Goal: Task Accomplishment & Management: Manage account settings

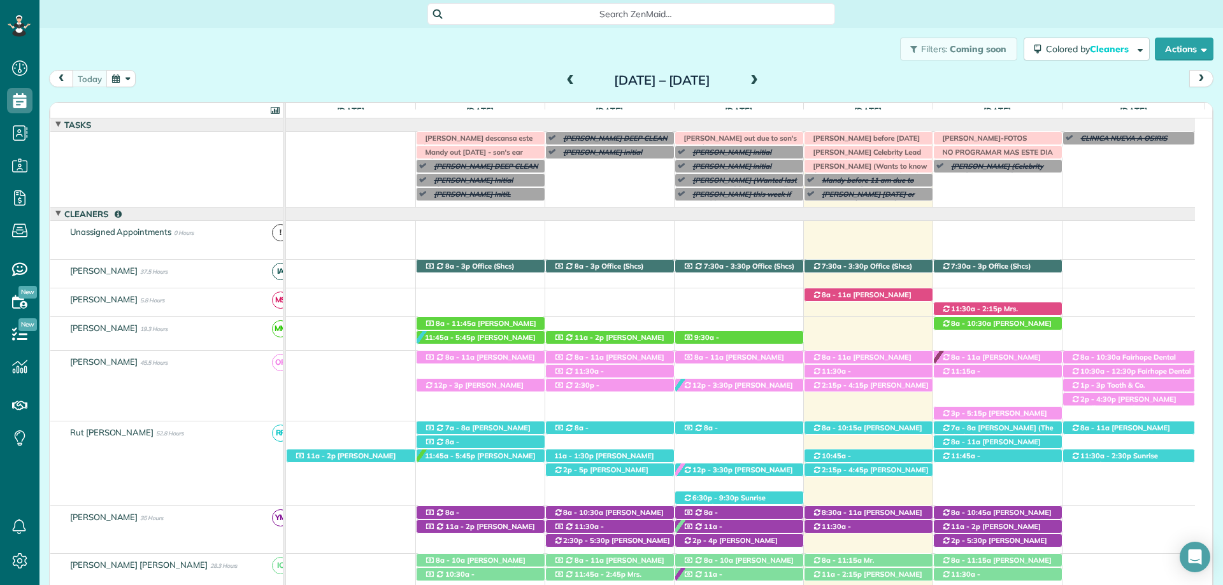
scroll to position [78, 0]
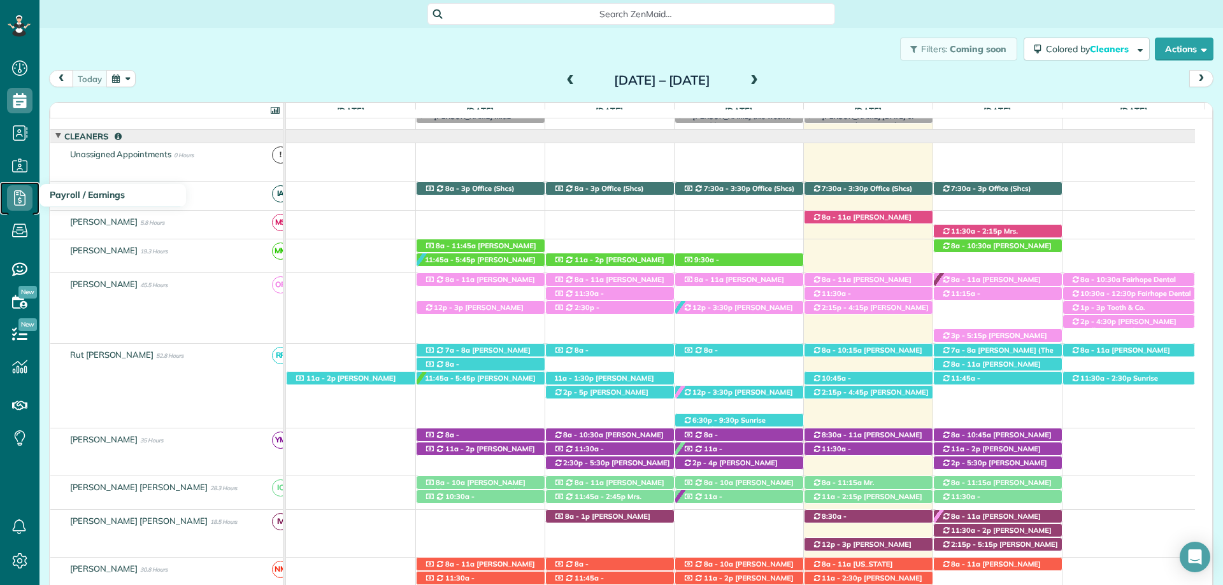
click at [22, 191] on use at bounding box center [19, 197] width 11 height 15
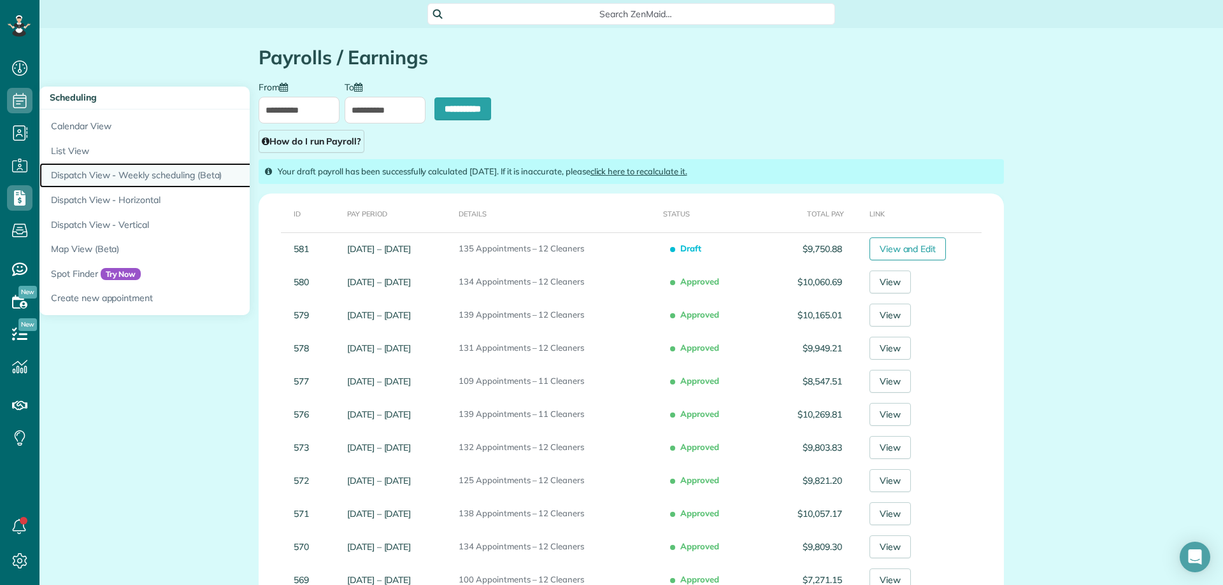
click at [117, 171] on link "Dispatch View - Weekly scheduling (Beta)" at bounding box center [198, 175] width 318 height 25
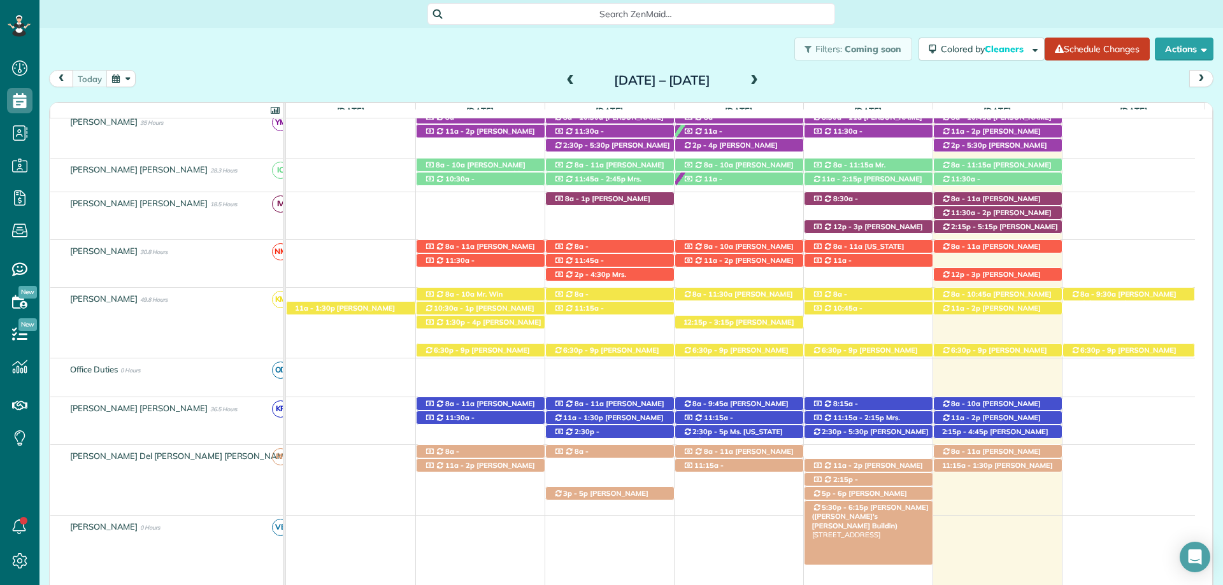
scroll to position [419, 0]
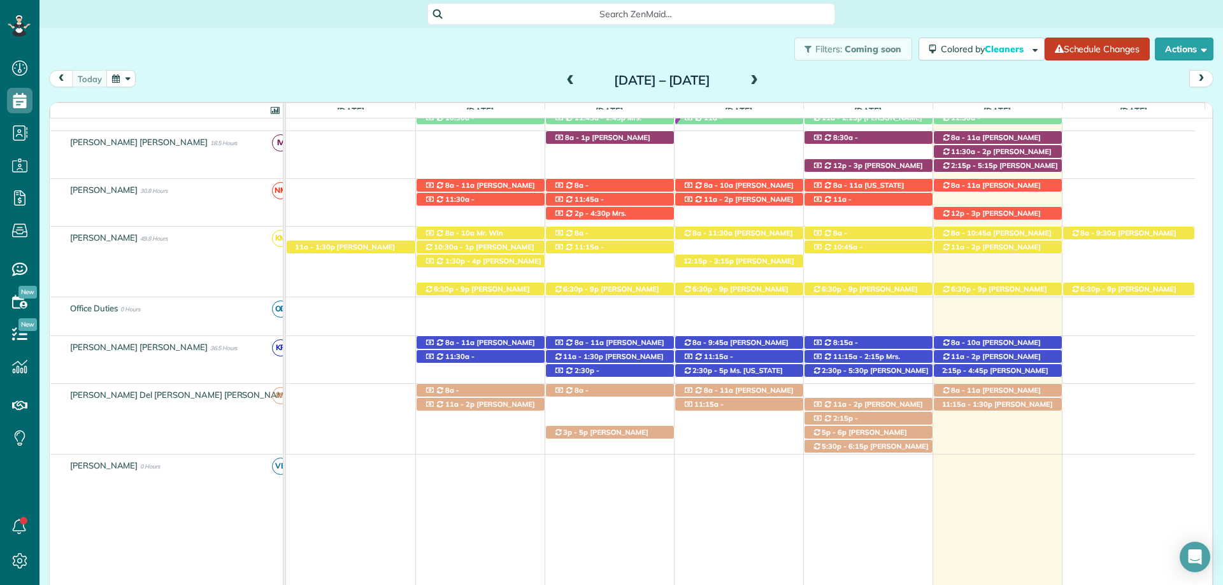
click at [761, 87] on span at bounding box center [754, 80] width 14 height 19
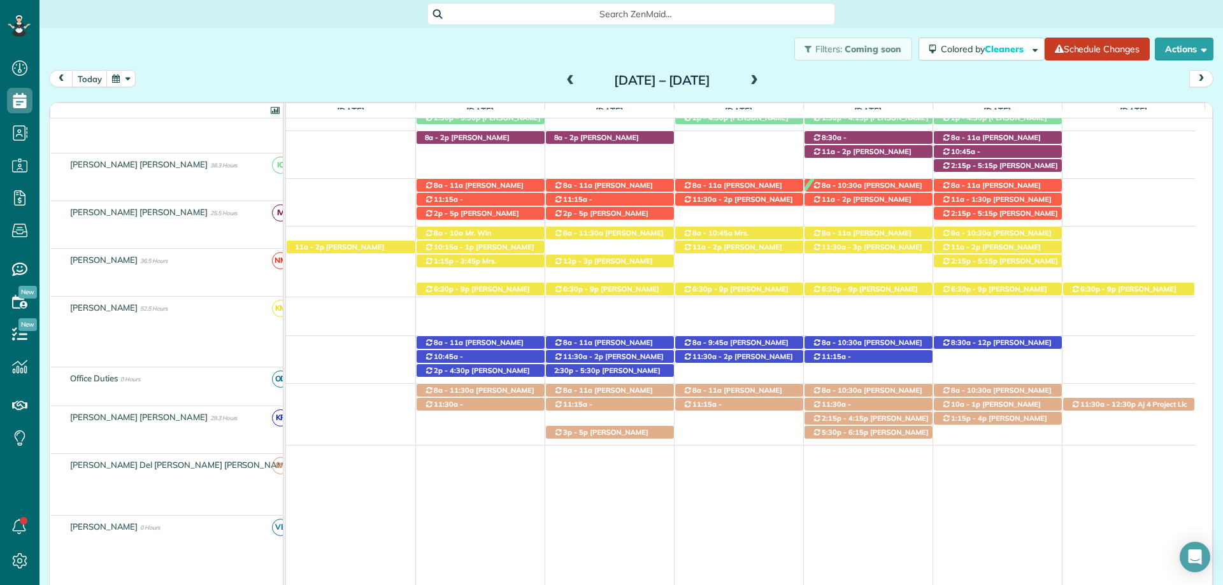
scroll to position [432, 0]
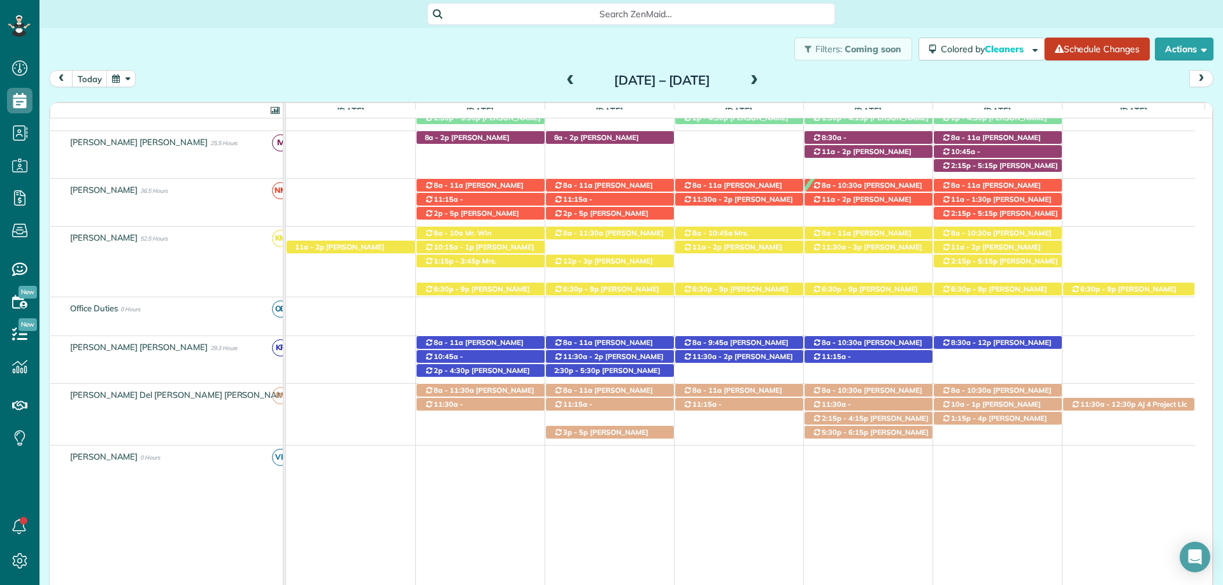
click at [564, 87] on span at bounding box center [571, 80] width 14 height 19
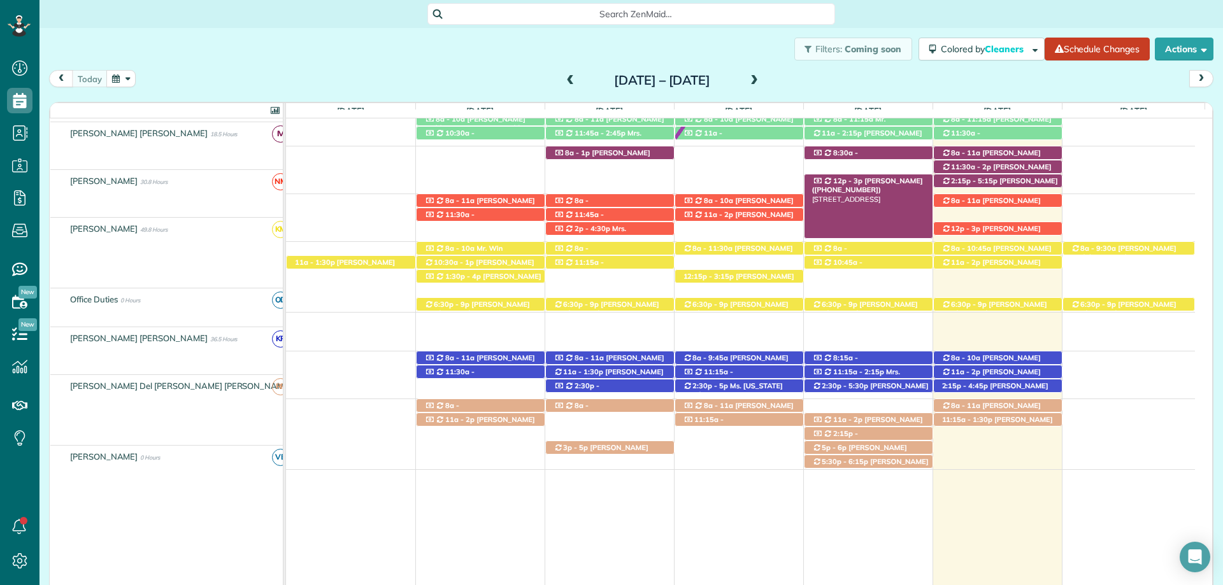
scroll to position [428, 0]
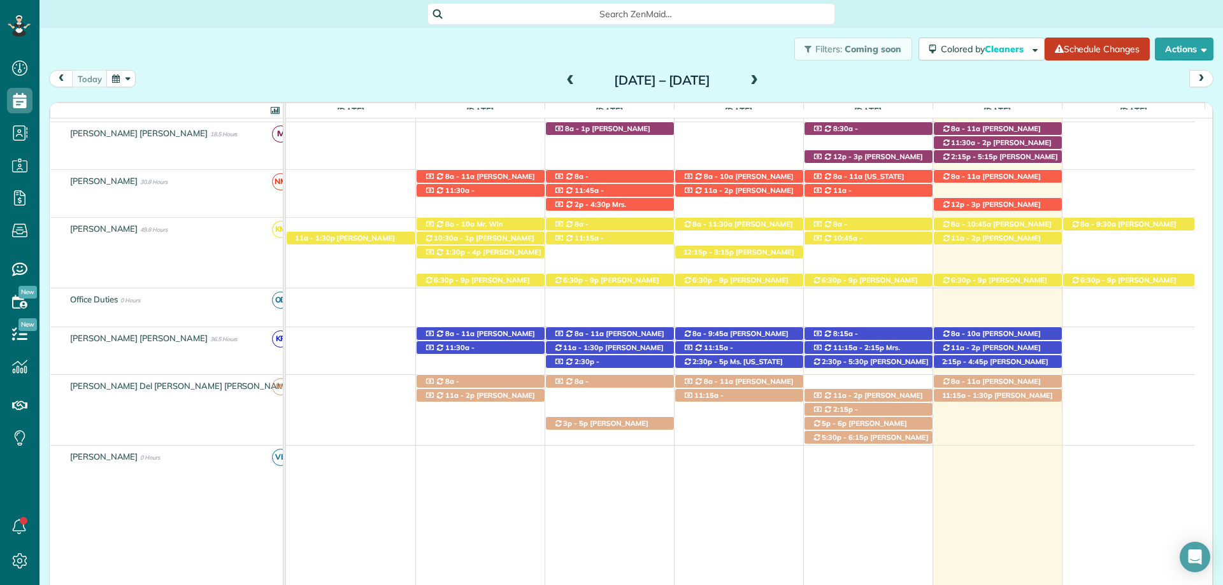
click at [761, 75] on span at bounding box center [754, 80] width 14 height 19
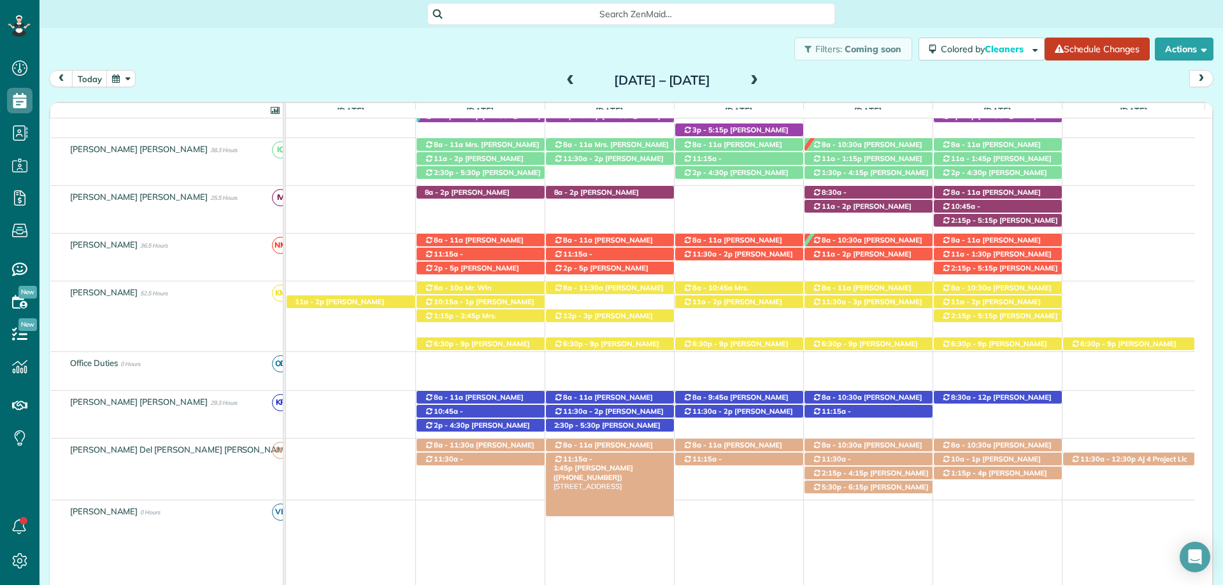
scroll to position [313, 0]
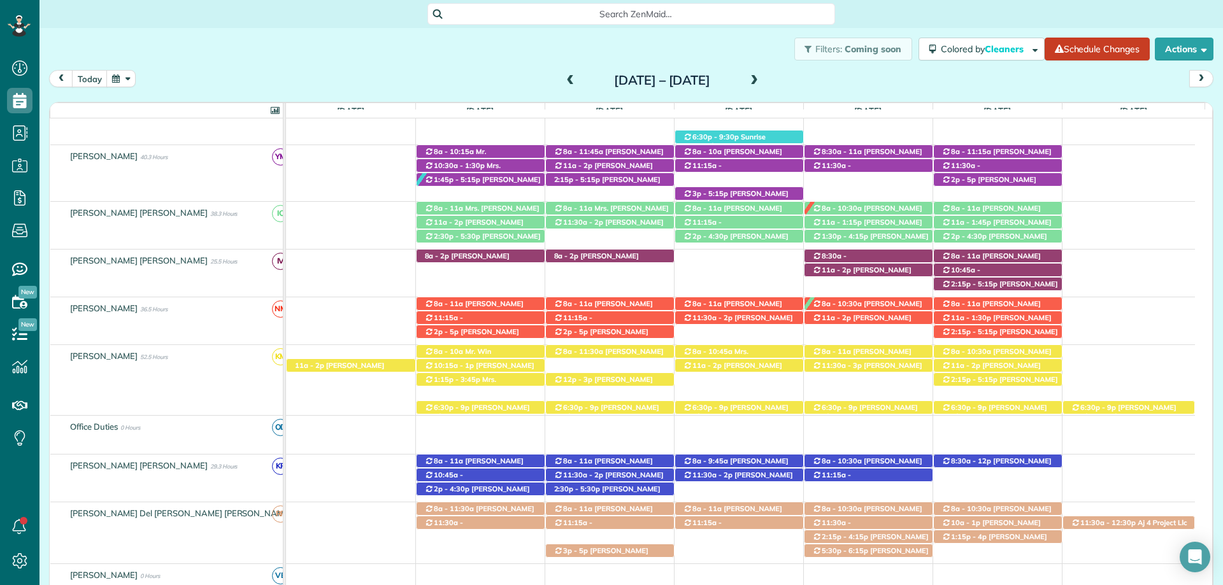
click at [687, 64] on div "Filters: Coming soon Colored by Cleaners Color by Cleaner Color by Team Color b…" at bounding box center [630, 49] width 1183 height 42
click at [564, 82] on span at bounding box center [571, 80] width 14 height 11
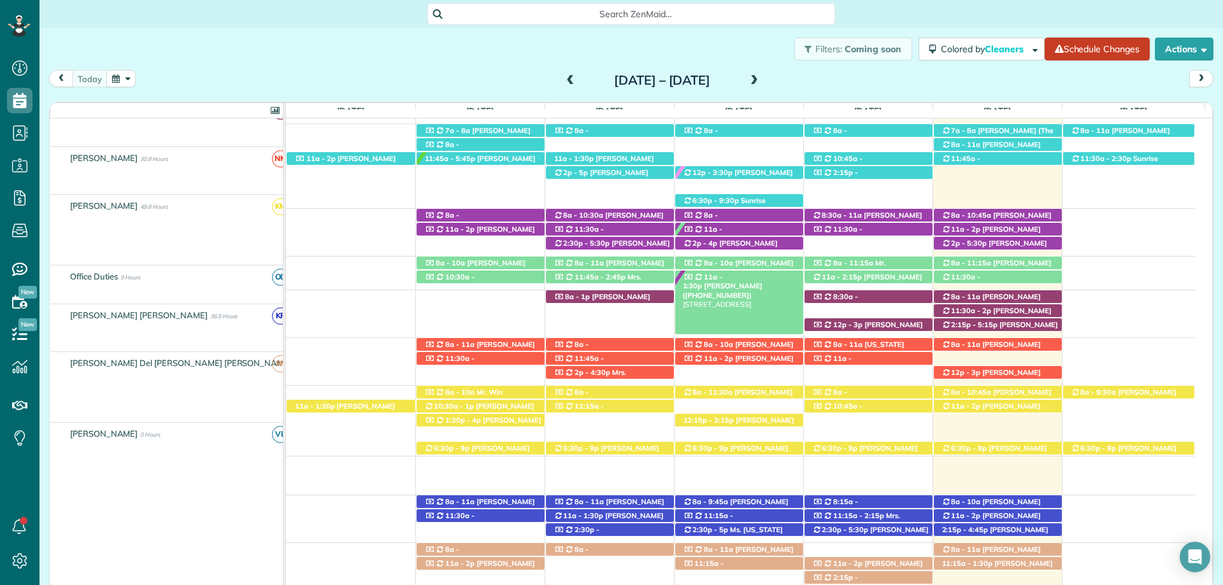
scroll to position [260, 0]
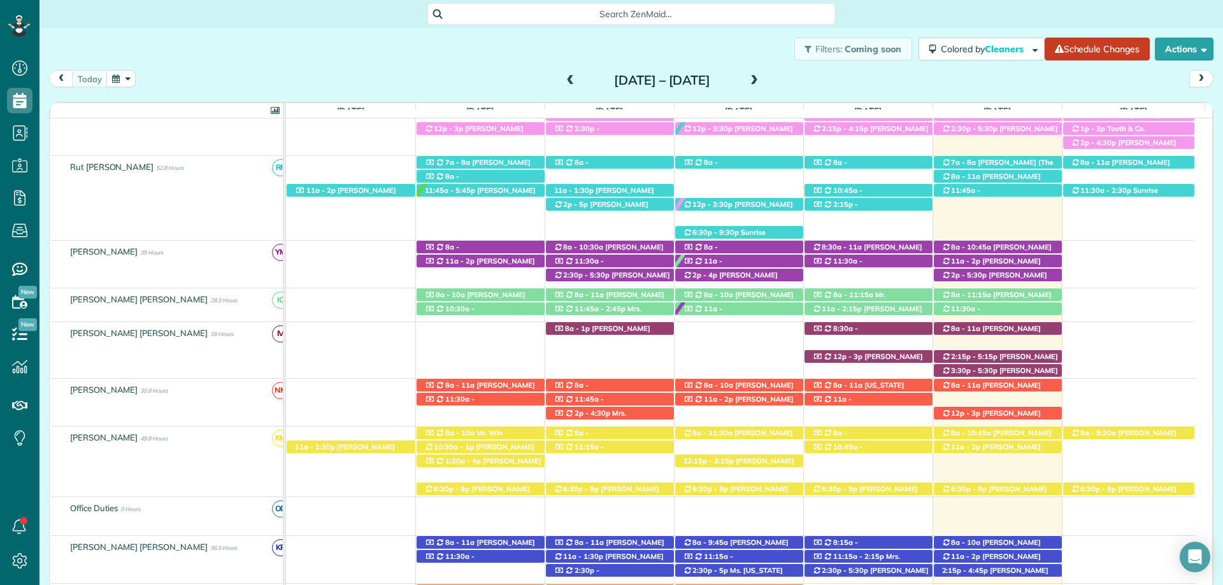
scroll to position [191, 0]
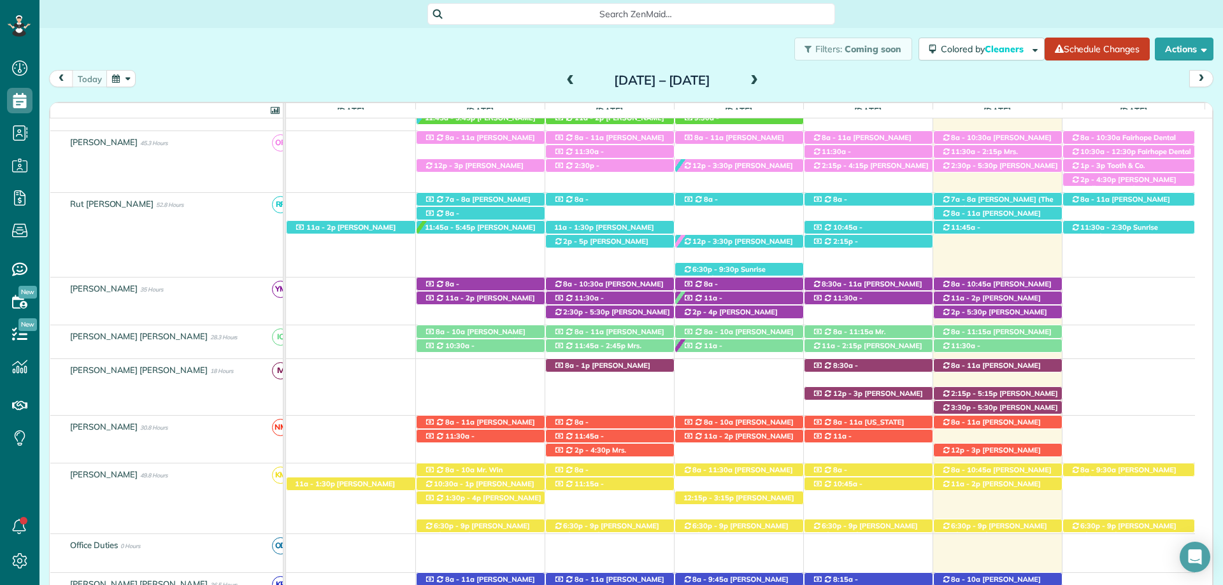
click at [761, 78] on span at bounding box center [754, 80] width 14 height 11
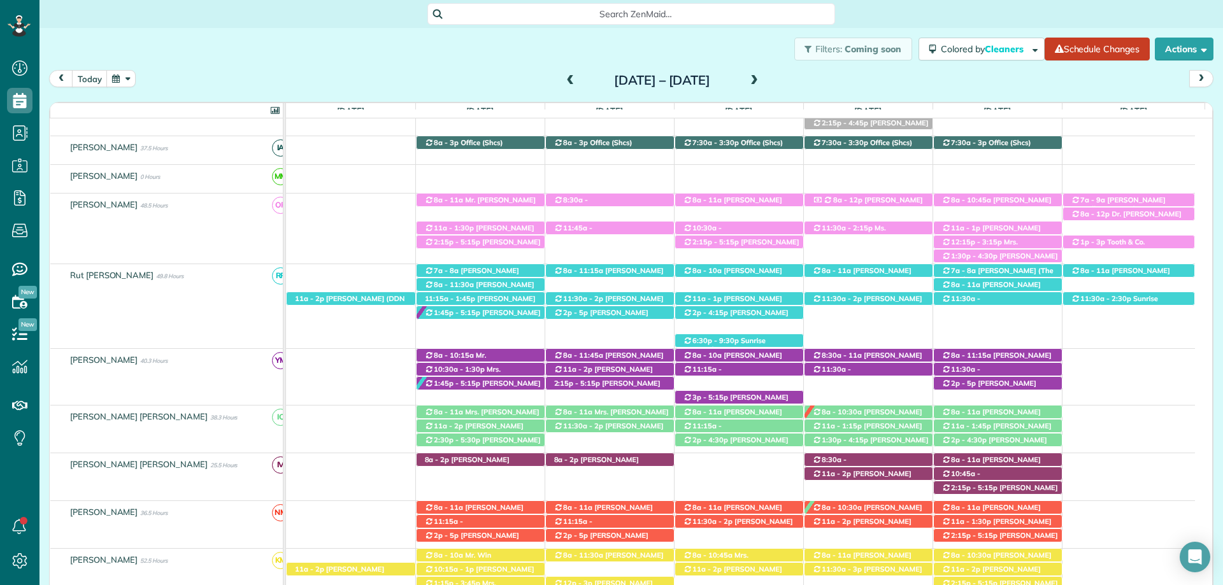
scroll to position [108, 0]
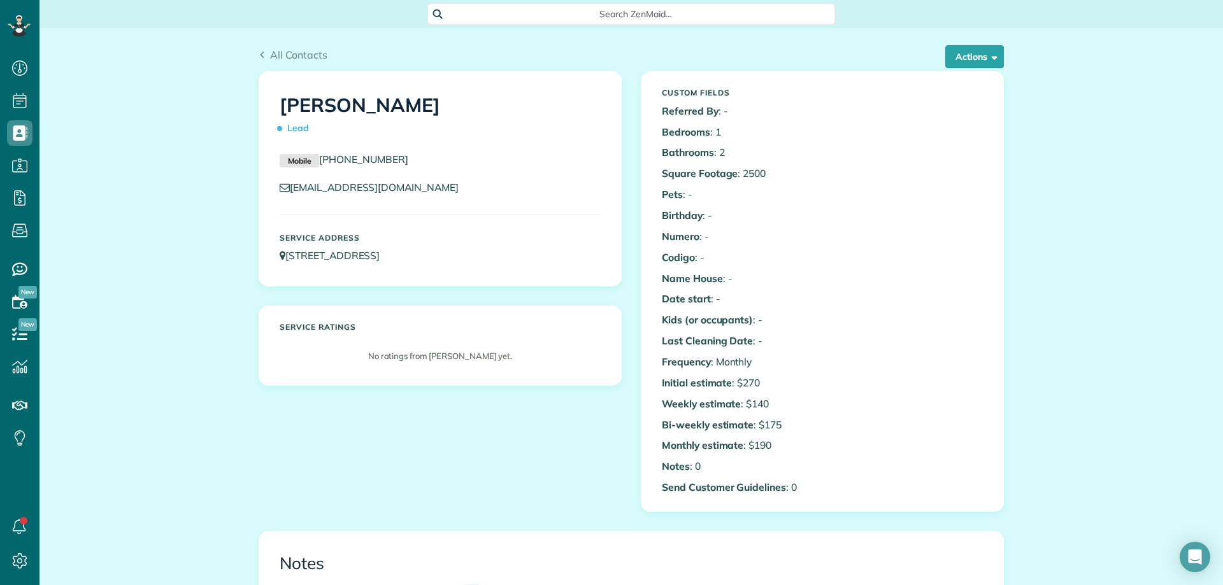
scroll to position [6, 6]
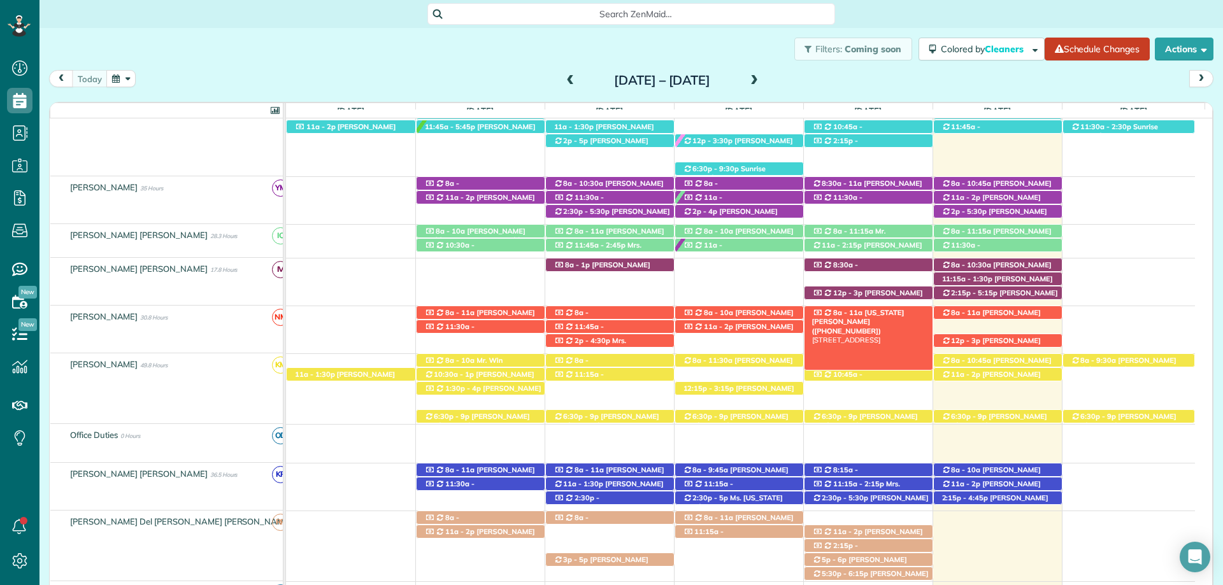
scroll to position [292, 0]
click at [564, 78] on span at bounding box center [571, 80] width 14 height 11
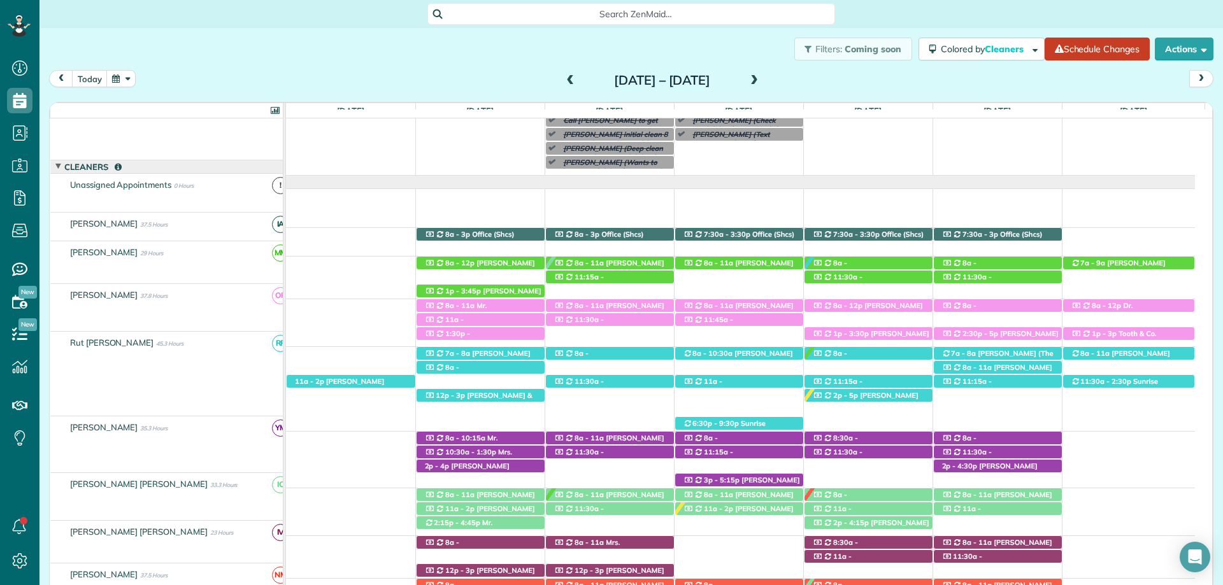
scroll to position [32, 0]
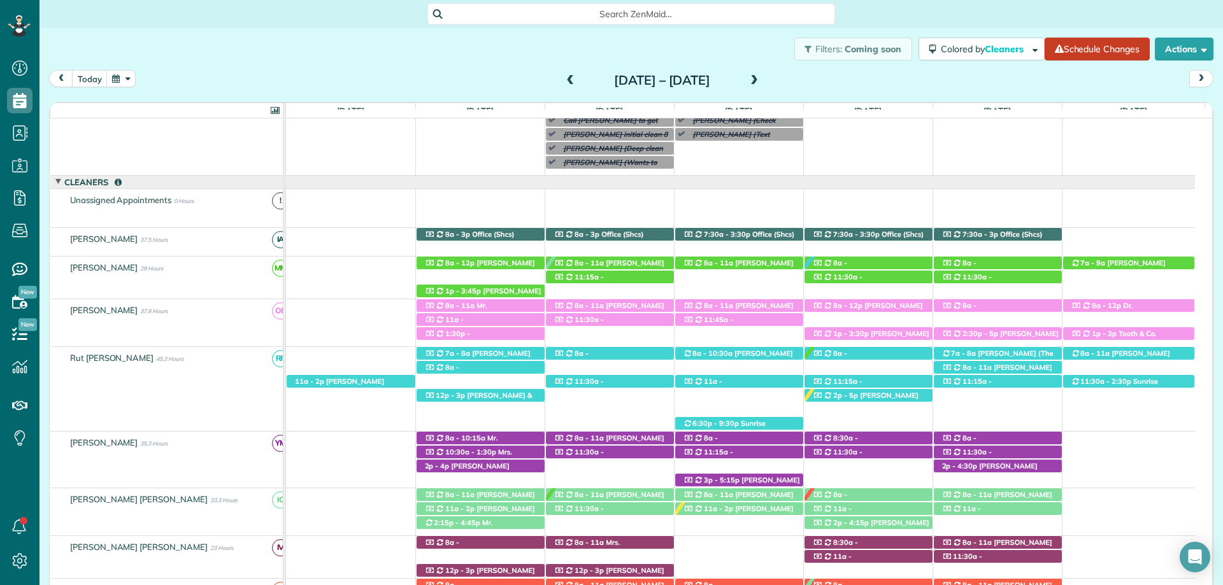
click at [564, 81] on span at bounding box center [571, 80] width 14 height 11
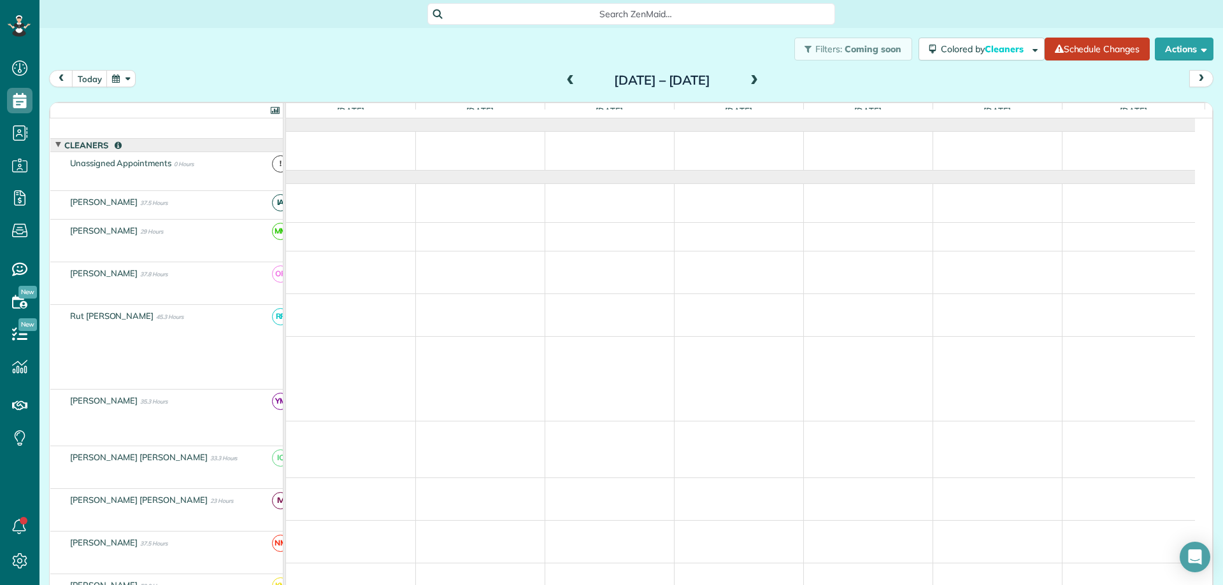
scroll to position [0, 0]
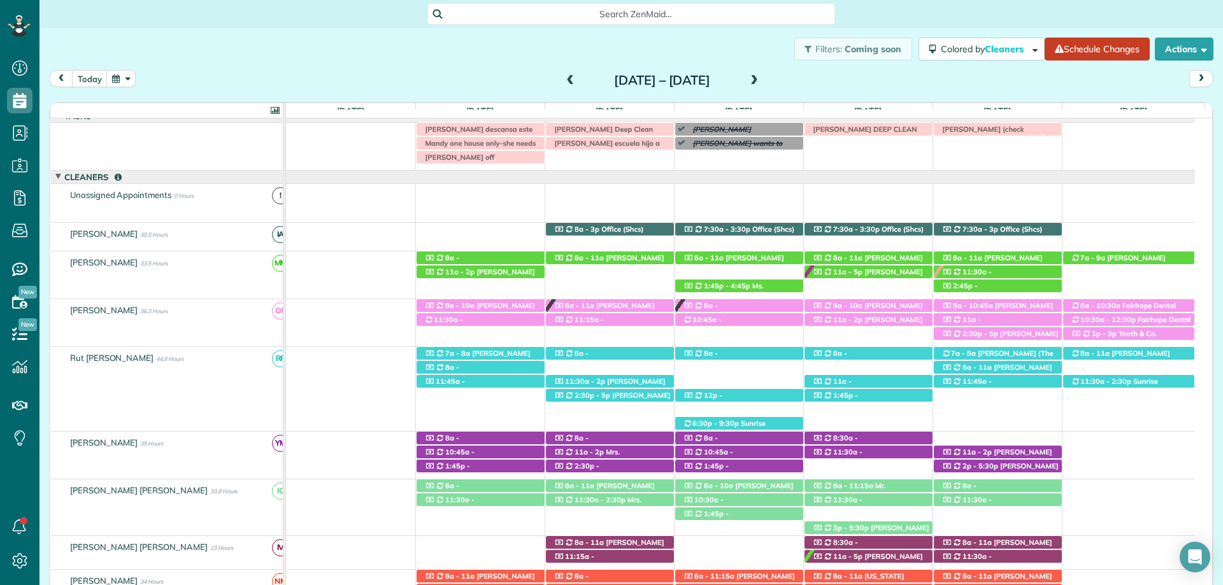
click at [761, 82] on span at bounding box center [754, 80] width 14 height 11
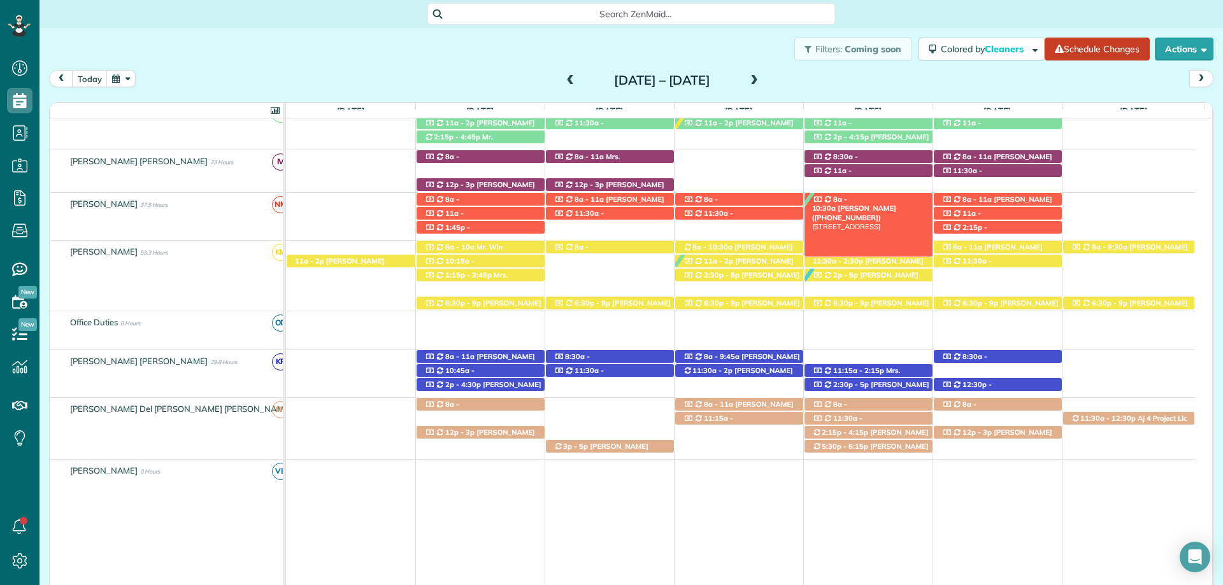
scroll to position [419, 0]
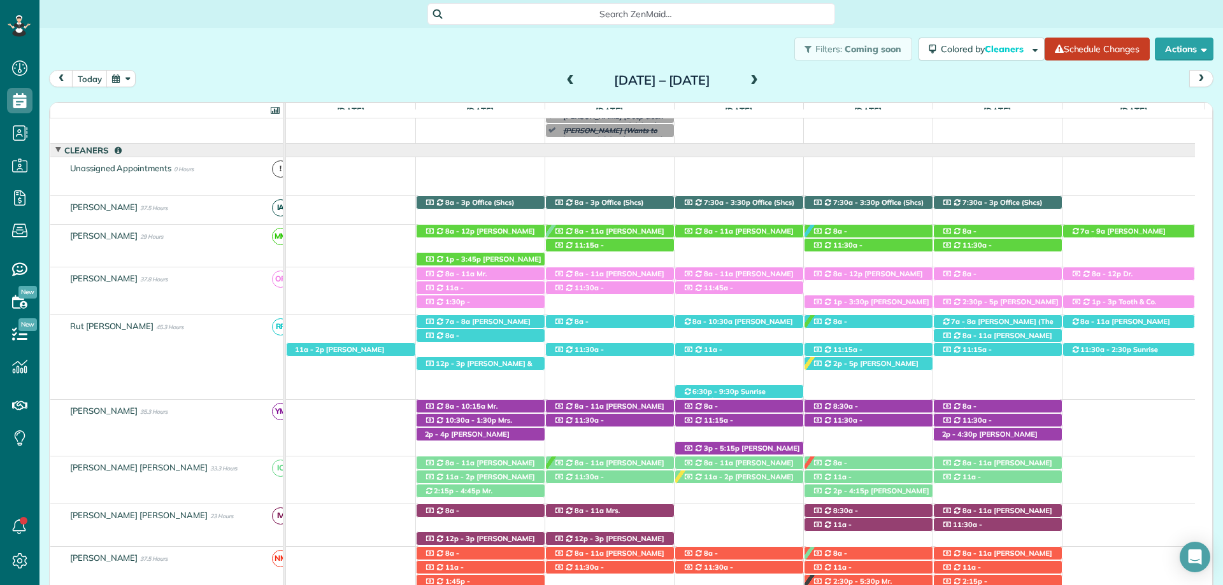
click at [761, 89] on span at bounding box center [754, 80] width 14 height 19
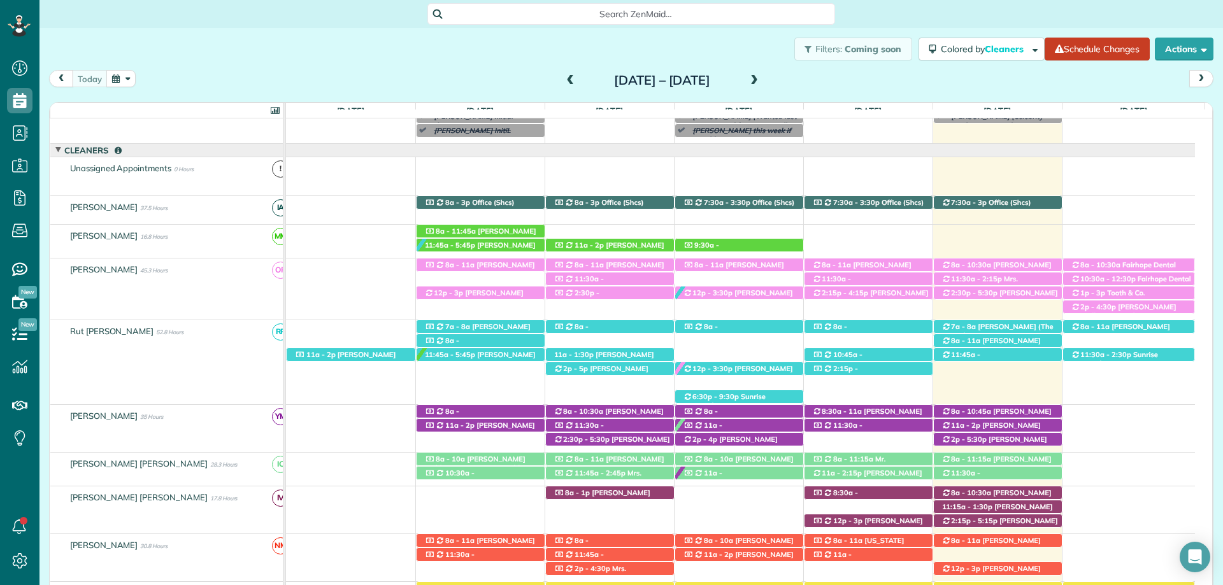
click at [564, 76] on span at bounding box center [571, 80] width 14 height 11
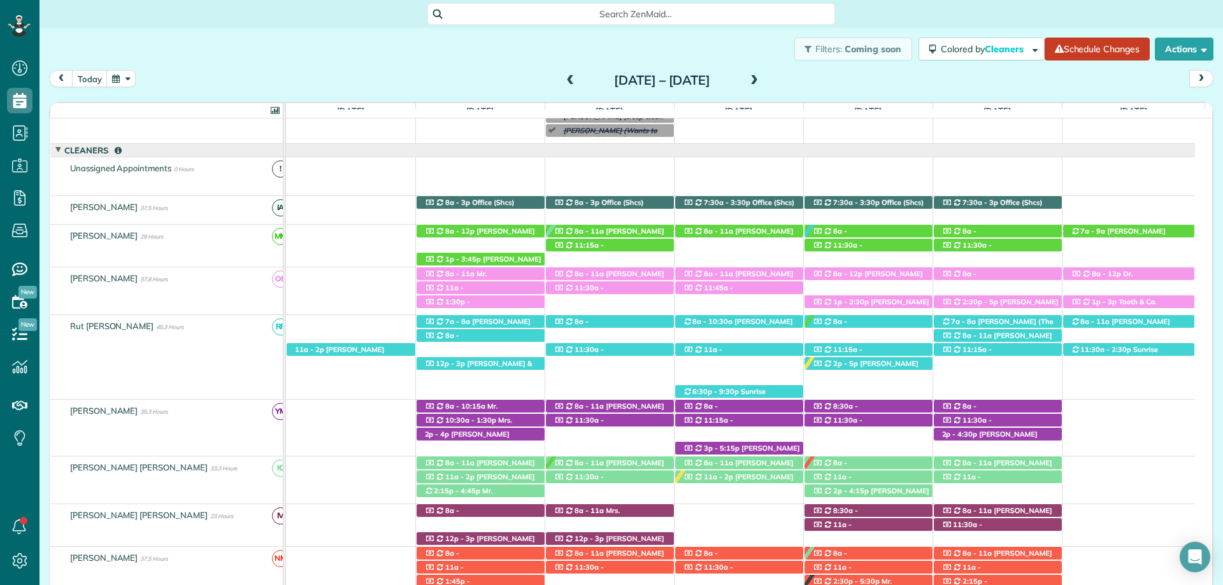
click at [761, 83] on span at bounding box center [754, 80] width 14 height 11
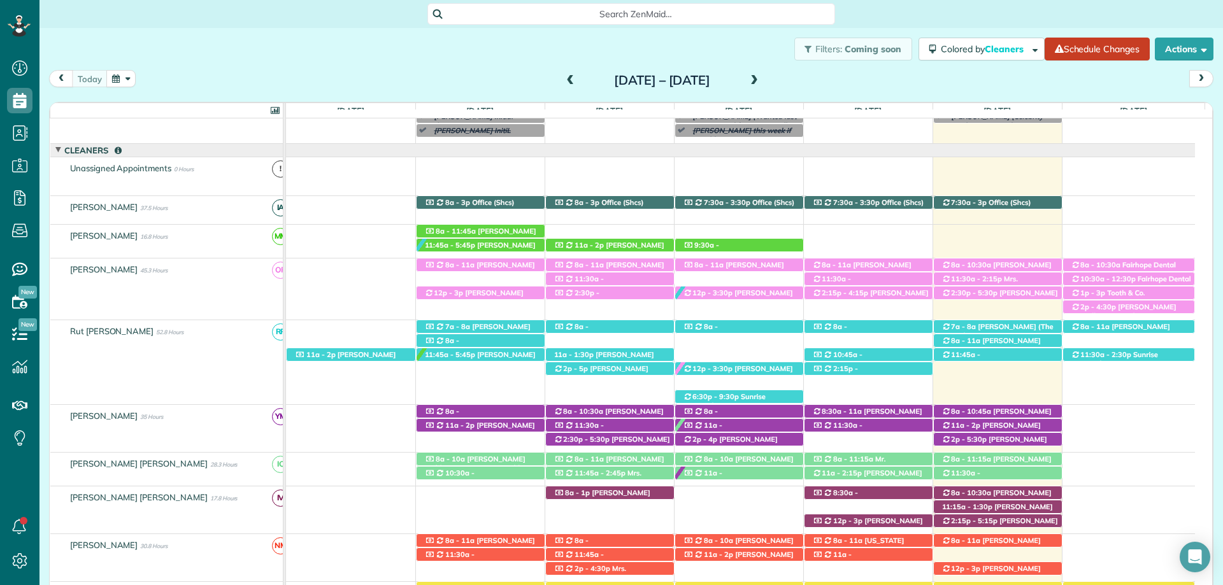
click at [837, 76] on div "today Sunday Aug 10 – Saturday Aug 16, 2025" at bounding box center [631, 82] width 1164 height 24
click at [858, 264] on span "Mandy King (+12512709897, +12059027602)" at bounding box center [861, 273] width 99 height 27
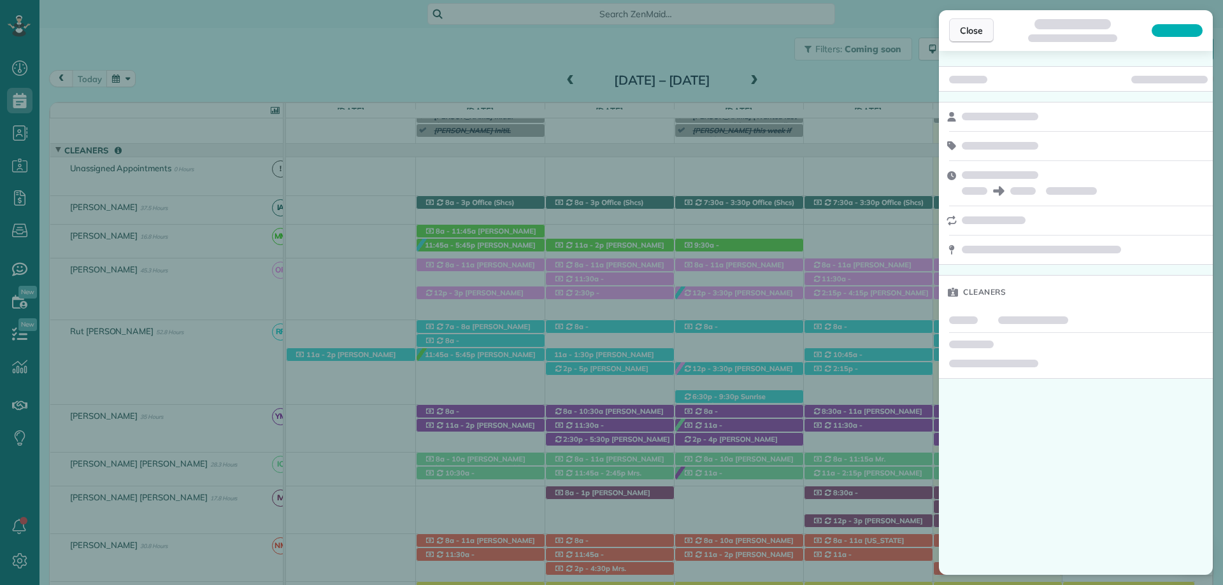
click at [972, 36] on span "Close" at bounding box center [971, 30] width 23 height 13
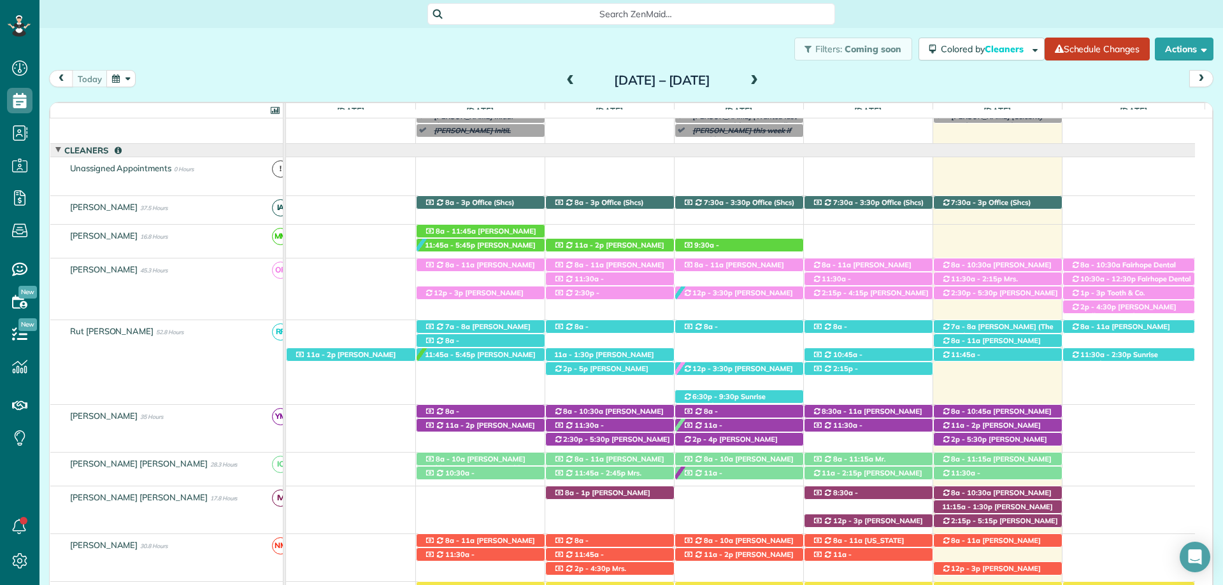
click at [560, 82] on div "Sunday Aug 10 – Saturday Aug 16, 2025" at bounding box center [662, 80] width 204 height 20
click at [564, 82] on span at bounding box center [571, 80] width 14 height 11
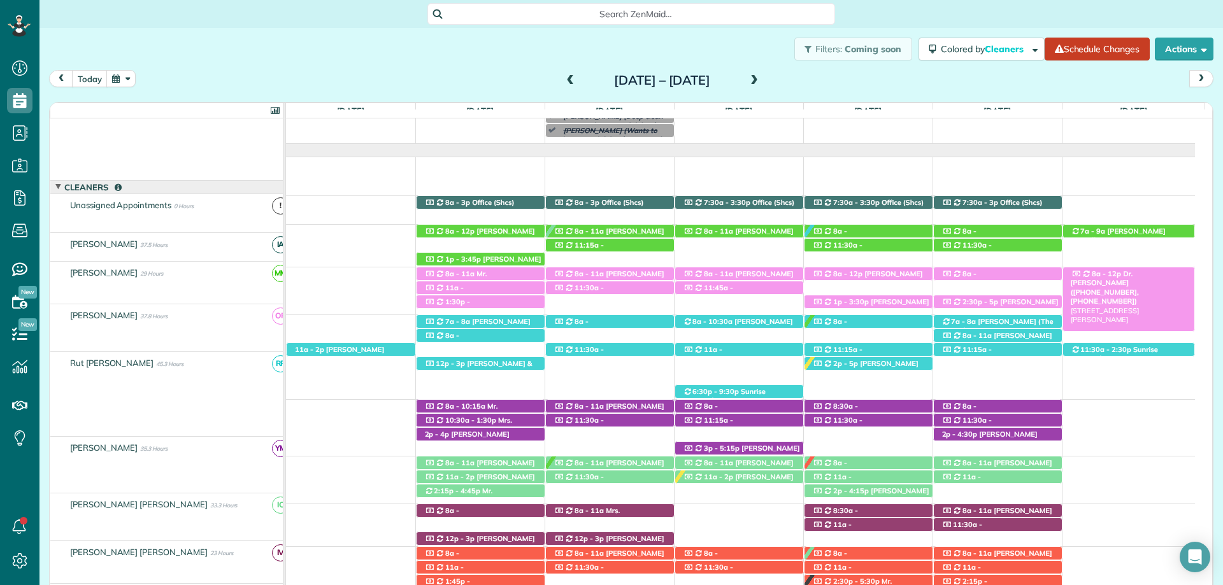
scroll to position [64, 0]
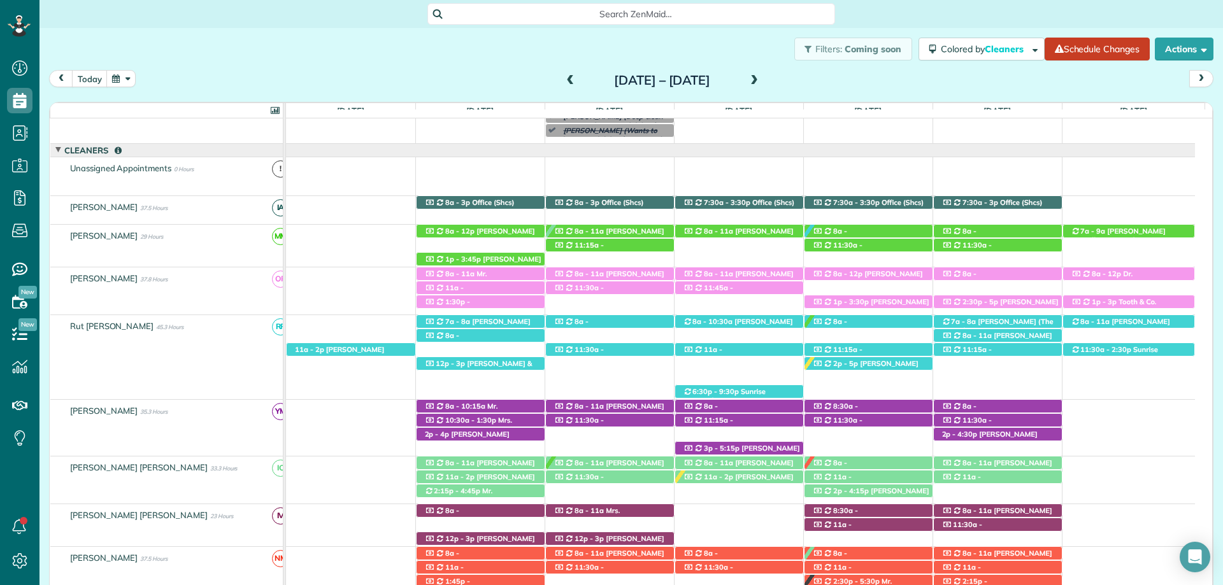
click at [564, 80] on span at bounding box center [571, 80] width 14 height 11
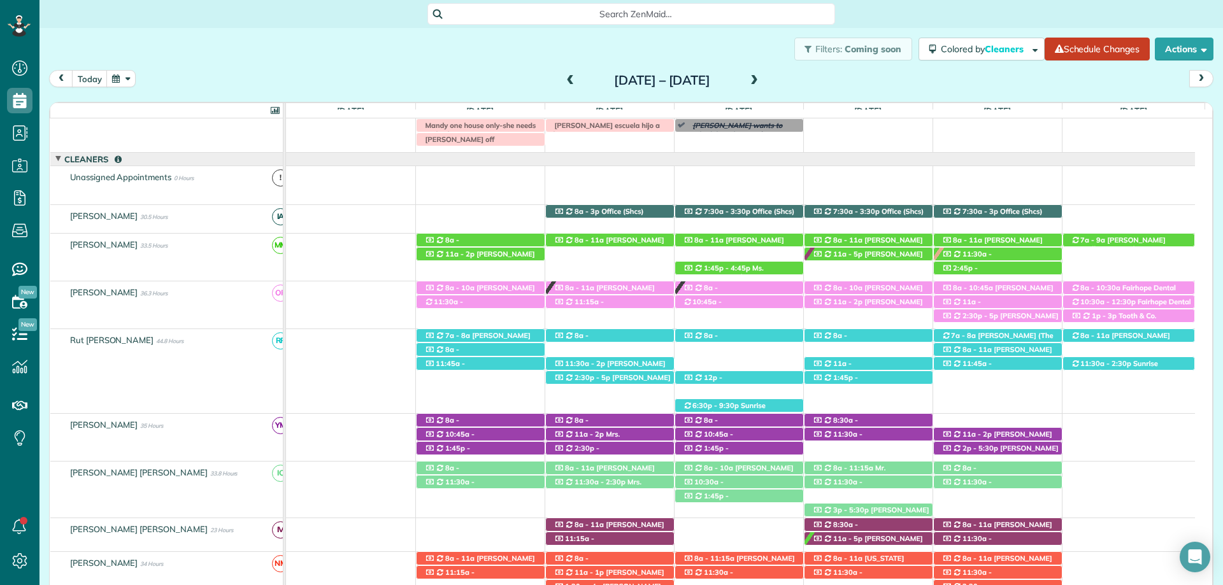
scroll to position [36, 0]
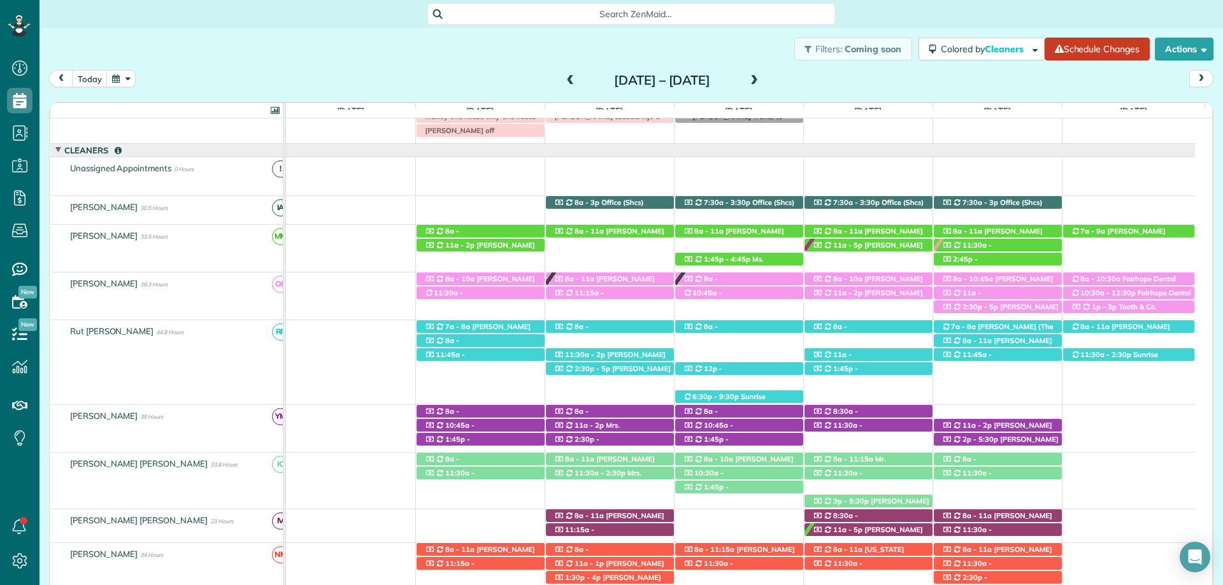
click at [564, 80] on span at bounding box center [571, 80] width 14 height 11
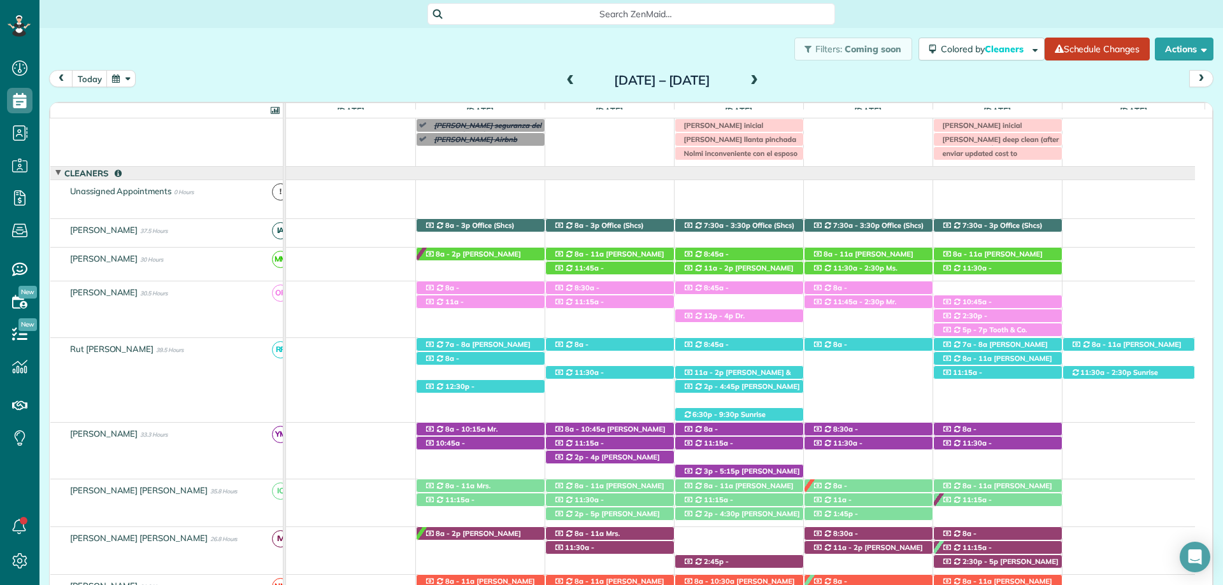
scroll to position [50, 0]
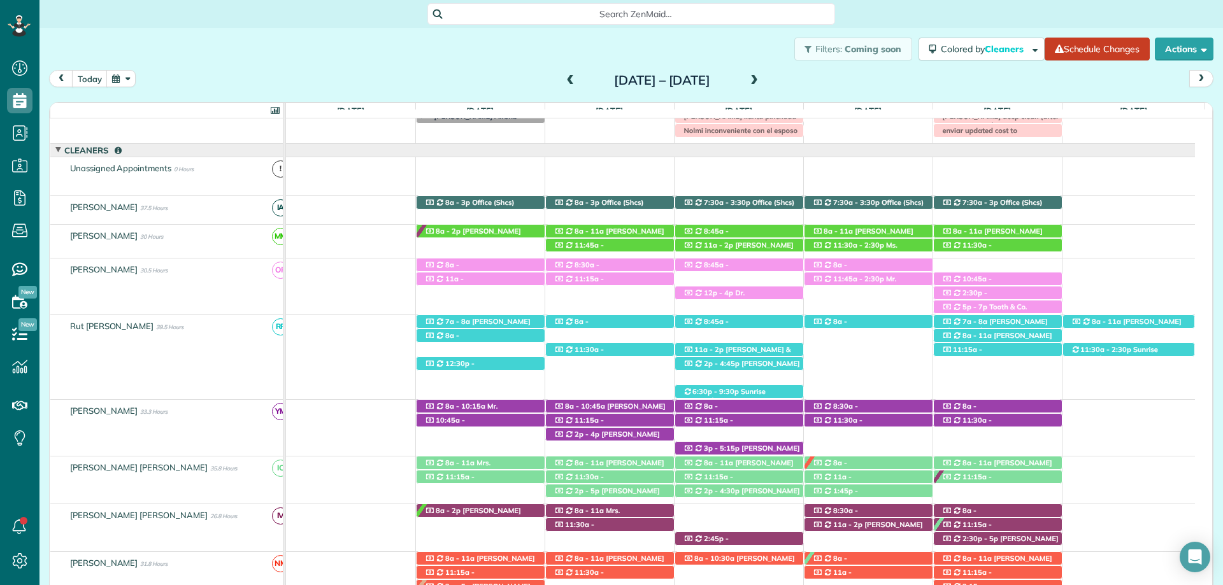
click at [764, 78] on div "Sunday Jul 20 – Saturday Jul 26, 2025" at bounding box center [662, 80] width 204 height 20
click at [761, 78] on span at bounding box center [754, 80] width 14 height 11
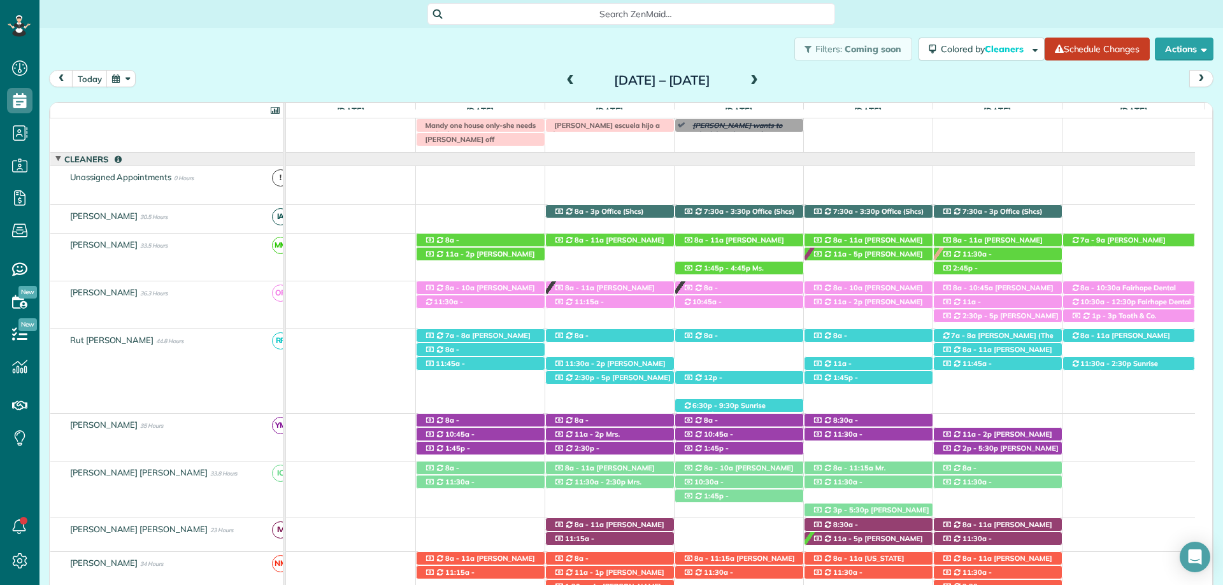
scroll to position [36, 0]
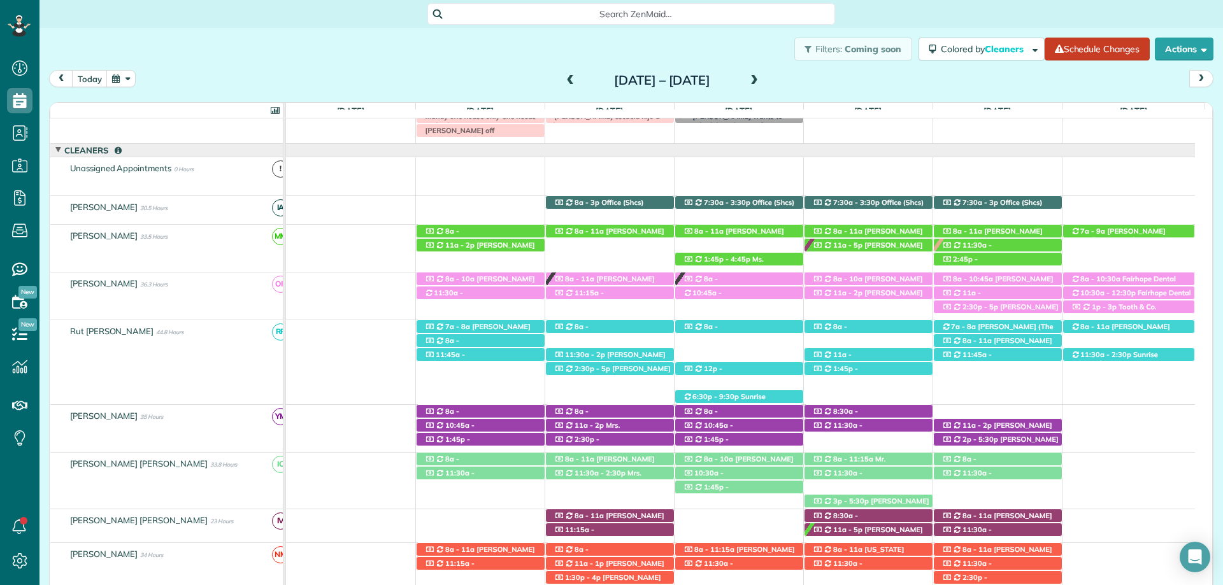
click at [761, 78] on span at bounding box center [754, 80] width 14 height 11
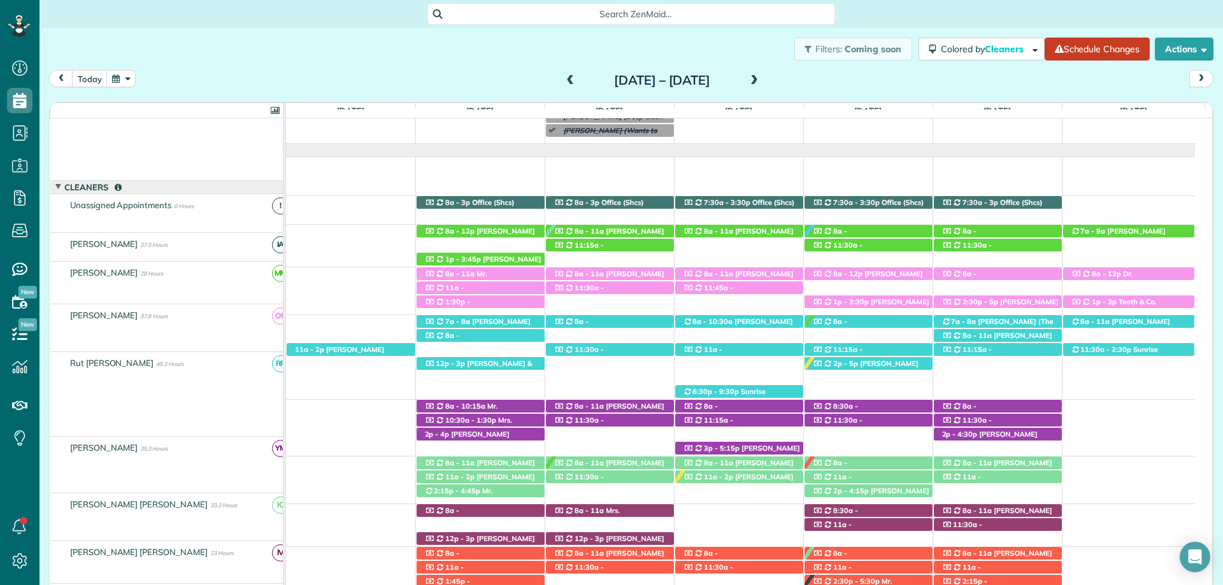
scroll to position [64, 0]
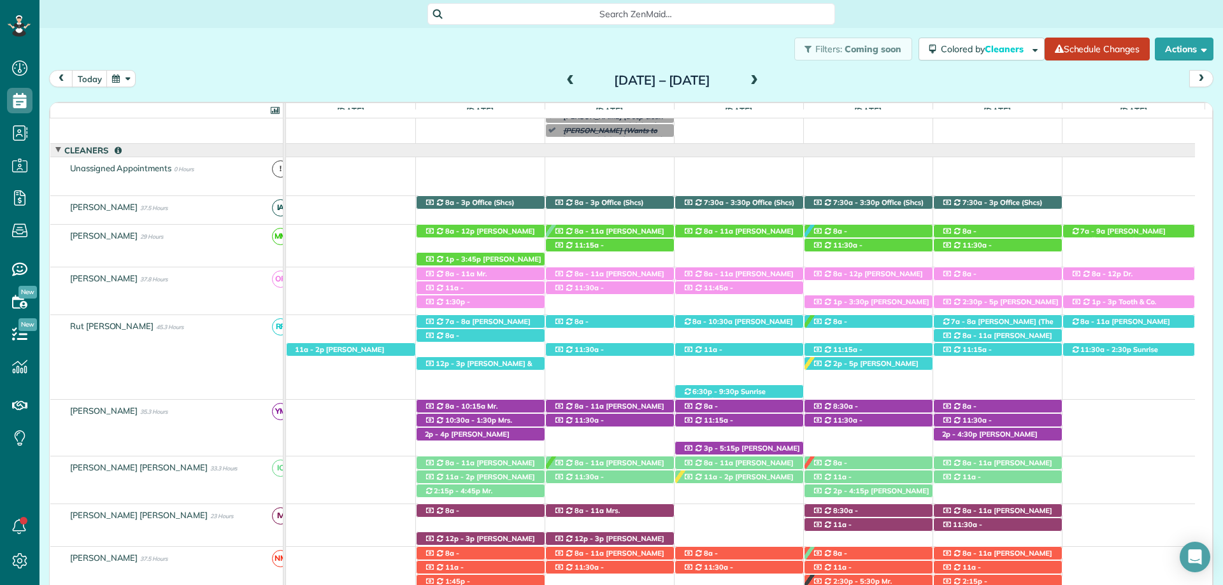
click at [761, 78] on span at bounding box center [754, 80] width 14 height 11
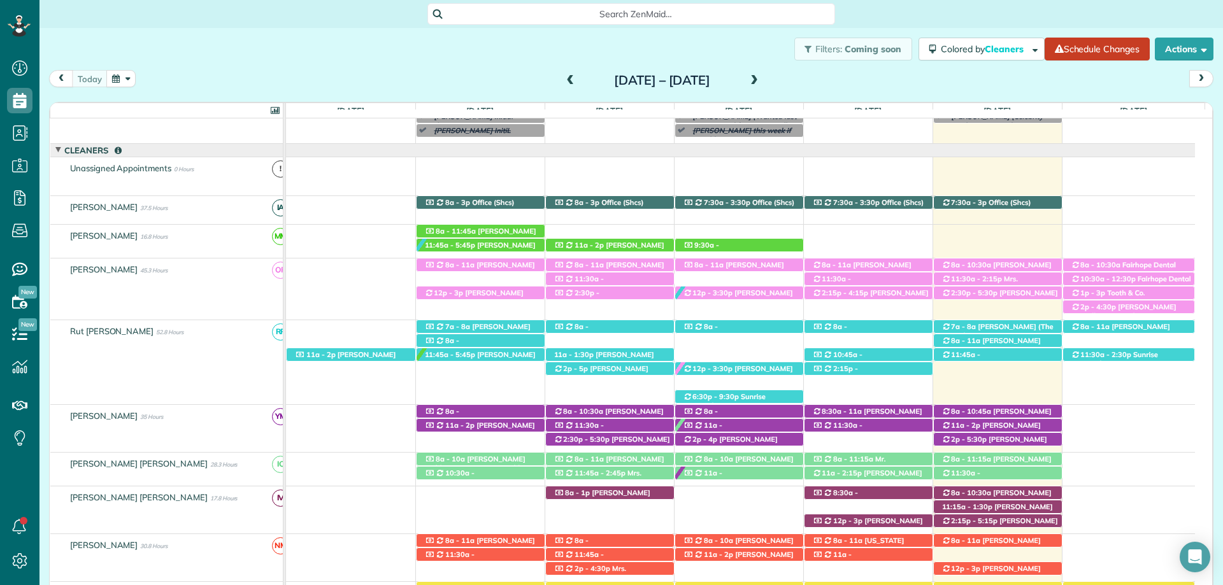
click at [721, 59] on div "Filters: Coming soon Colored by Cleaners Color by Cleaner Color by Team Color b…" at bounding box center [630, 49] width 1183 height 42
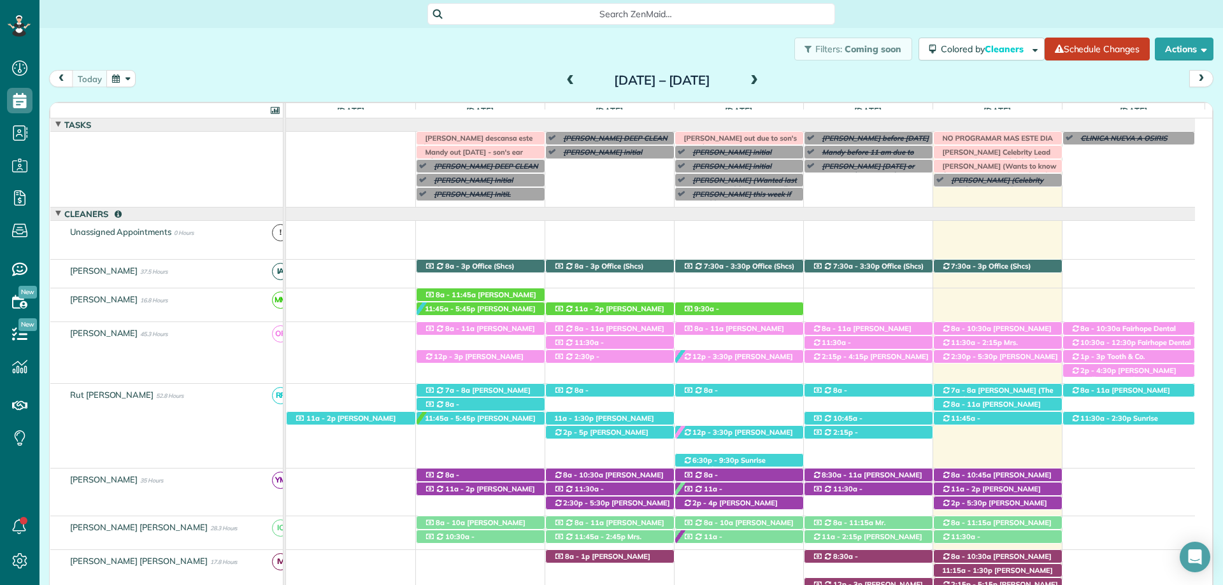
click at [564, 79] on span at bounding box center [571, 80] width 14 height 11
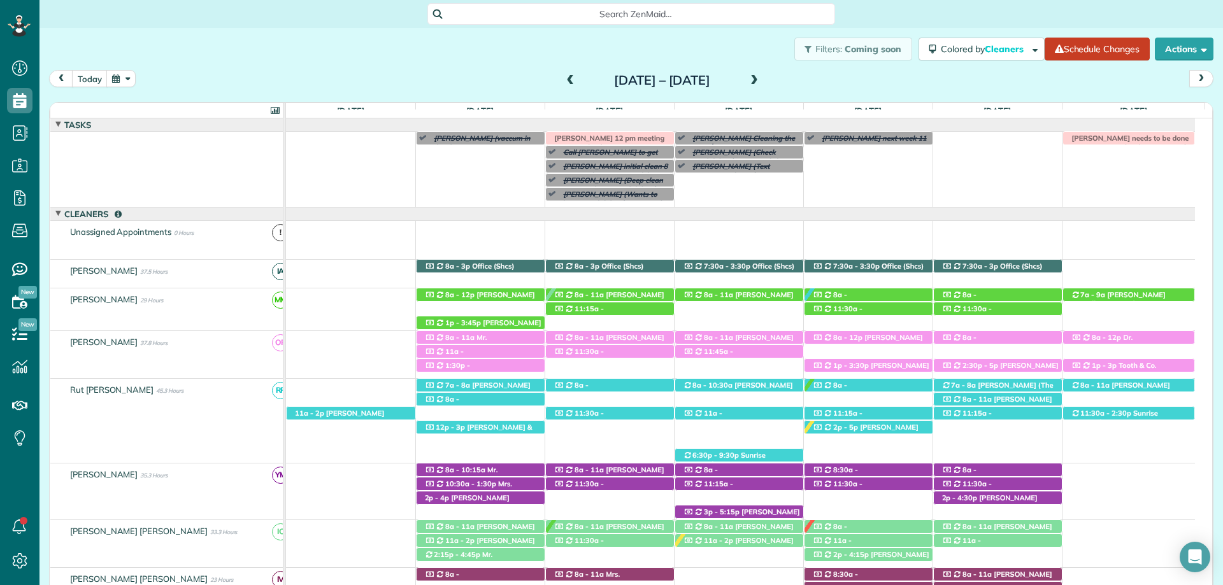
scroll to position [37, 0]
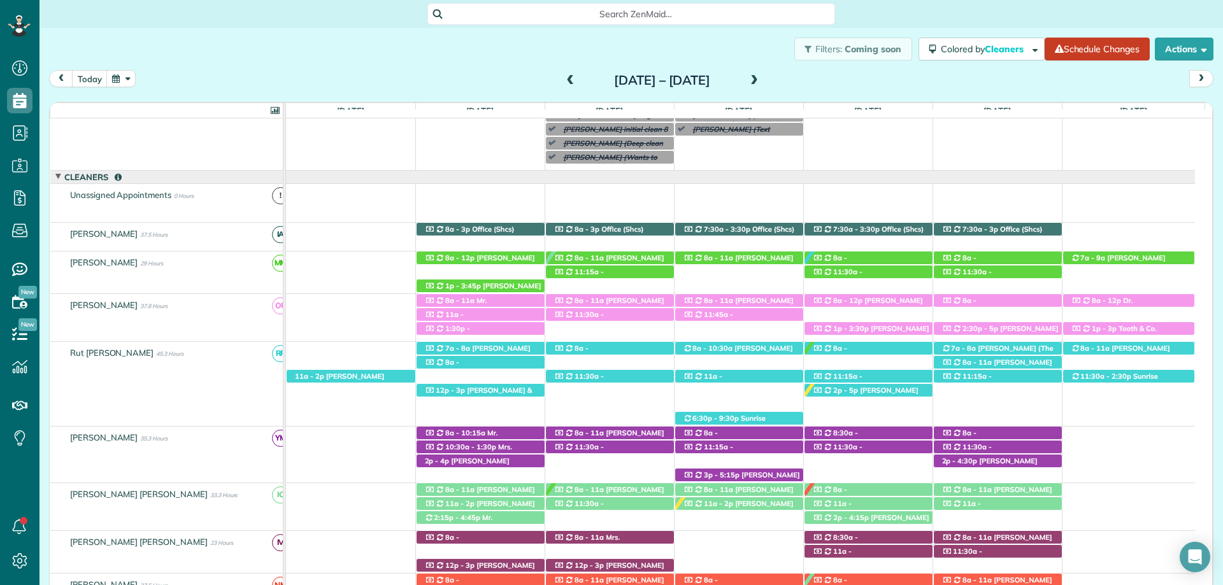
click at [764, 83] on div "Sunday Aug 3 – Saturday Aug 9, 2025" at bounding box center [662, 80] width 204 height 20
click at [761, 82] on span at bounding box center [754, 80] width 14 height 11
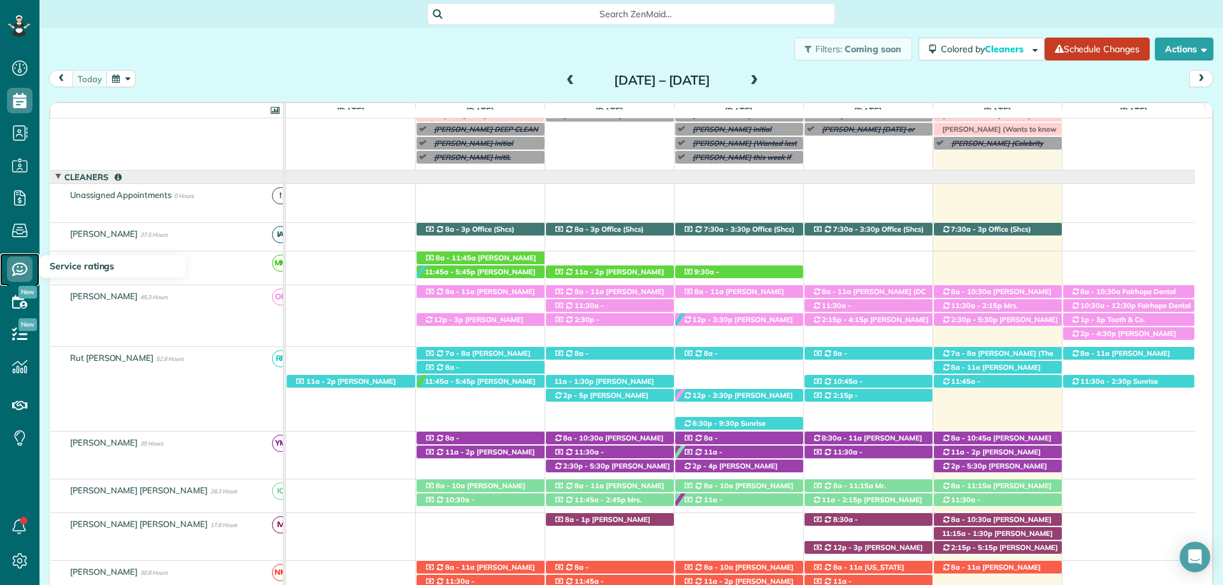
click at [18, 271] on use at bounding box center [19, 269] width 15 height 13
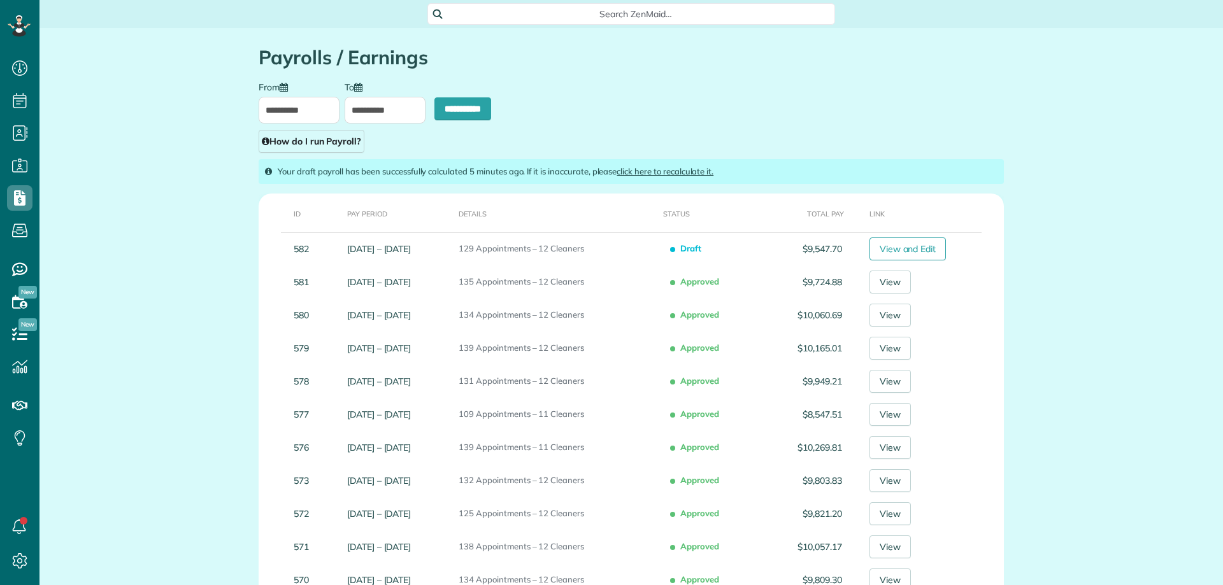
scroll to position [6, 6]
type input "**********"
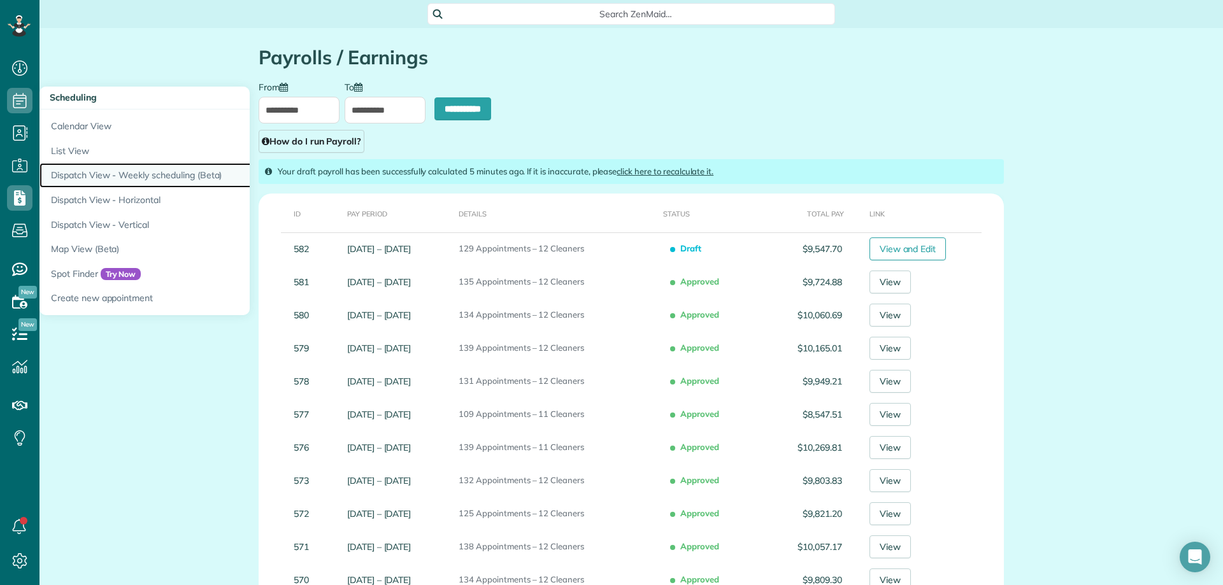
click at [111, 171] on link "Dispatch View - Weekly scheduling (Beta)" at bounding box center [198, 175] width 318 height 25
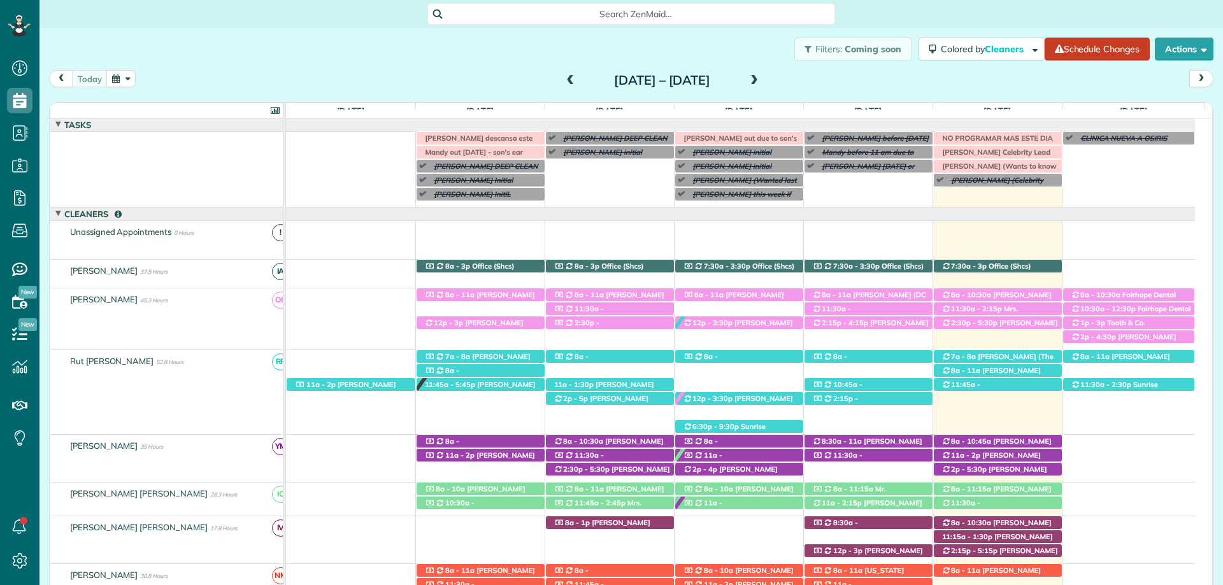
scroll to position [37, 0]
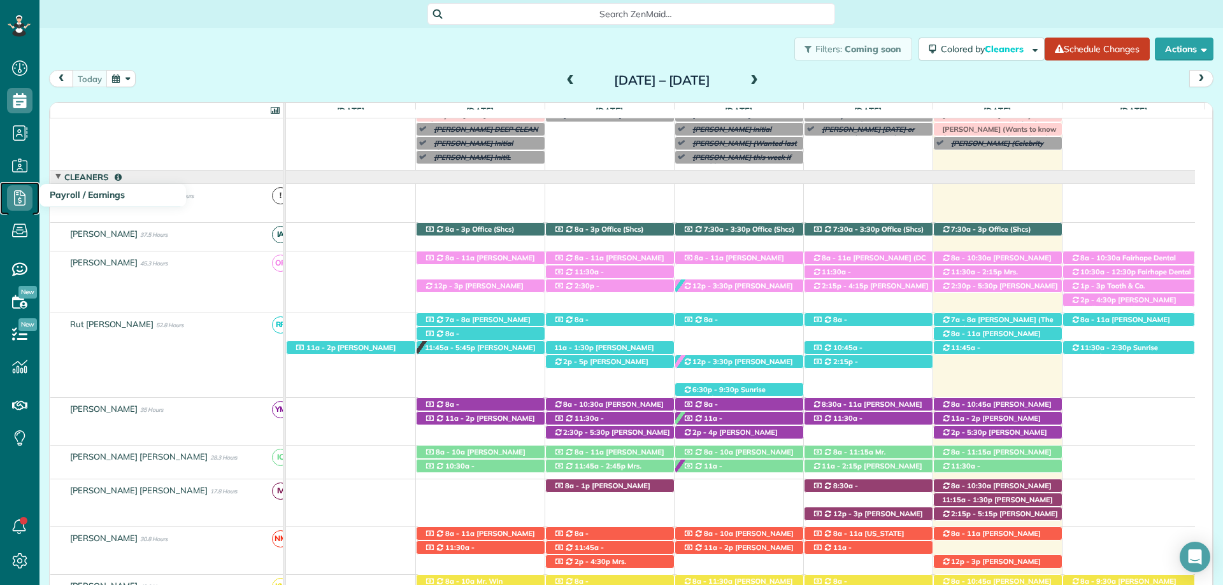
click at [17, 195] on icon at bounding box center [19, 197] width 25 height 25
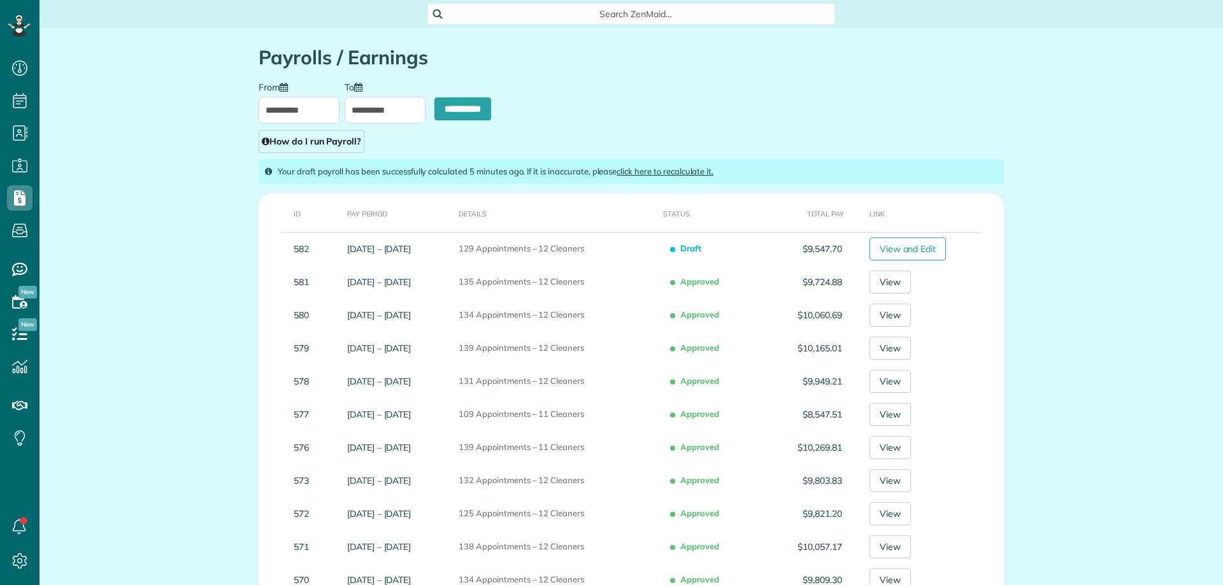
scroll to position [6, 6]
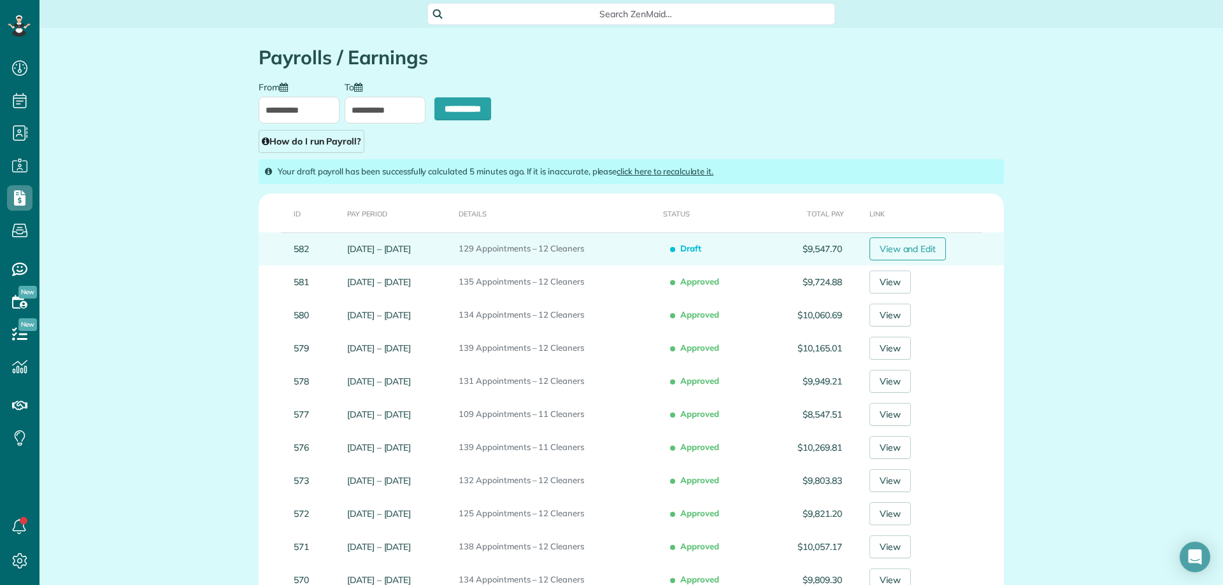
click at [918, 247] on link "View and Edit" at bounding box center [907, 249] width 77 height 23
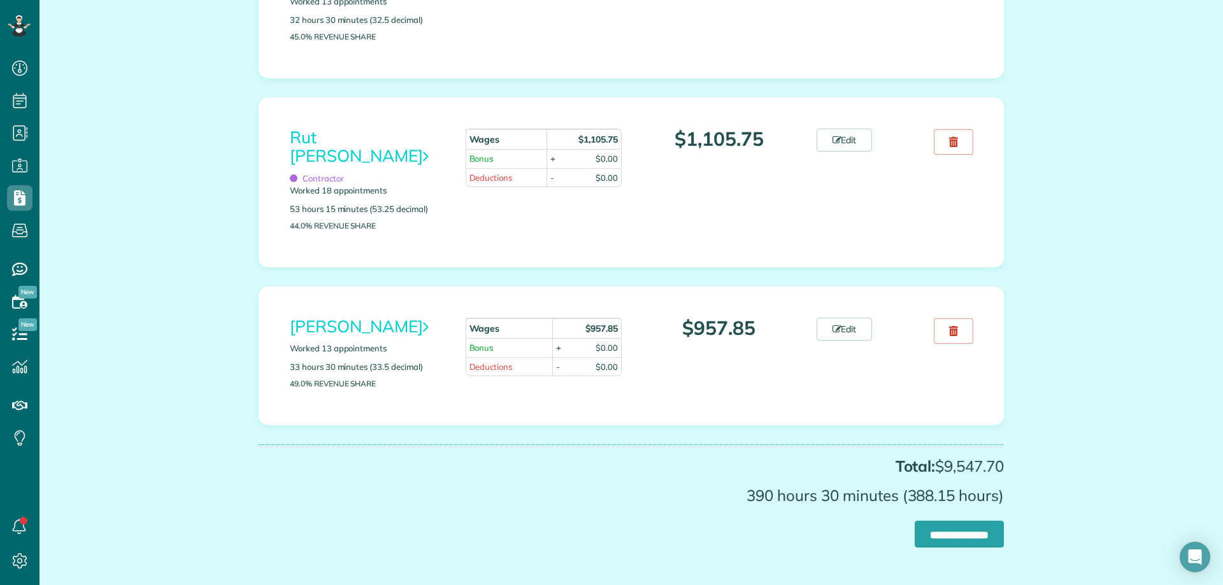
scroll to position [1847, 0]
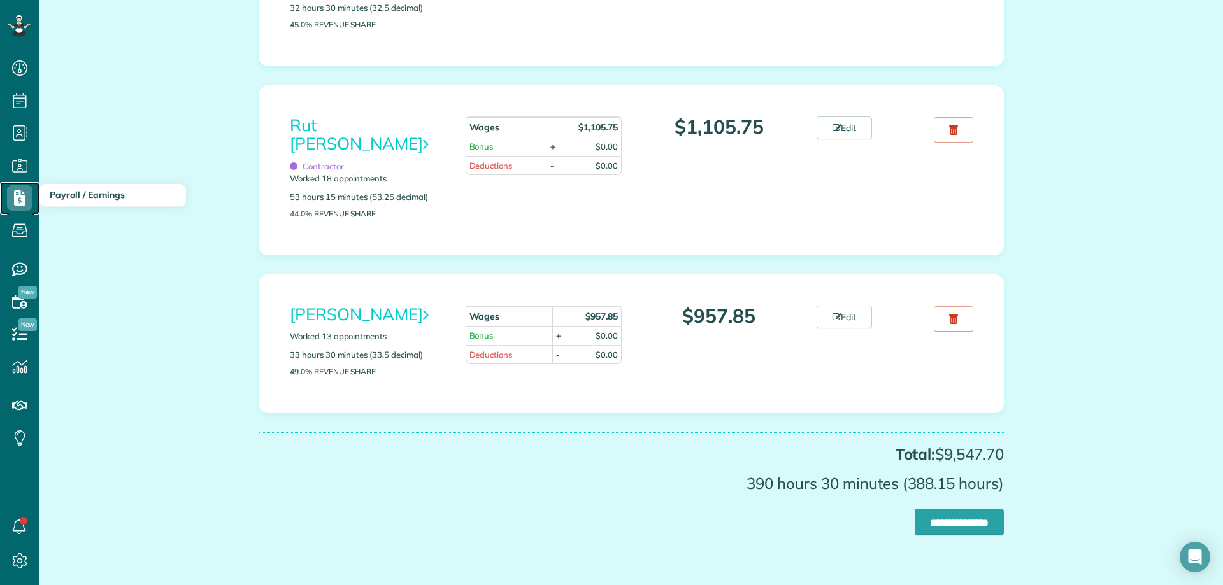
click at [31, 198] on icon at bounding box center [19, 197] width 25 height 25
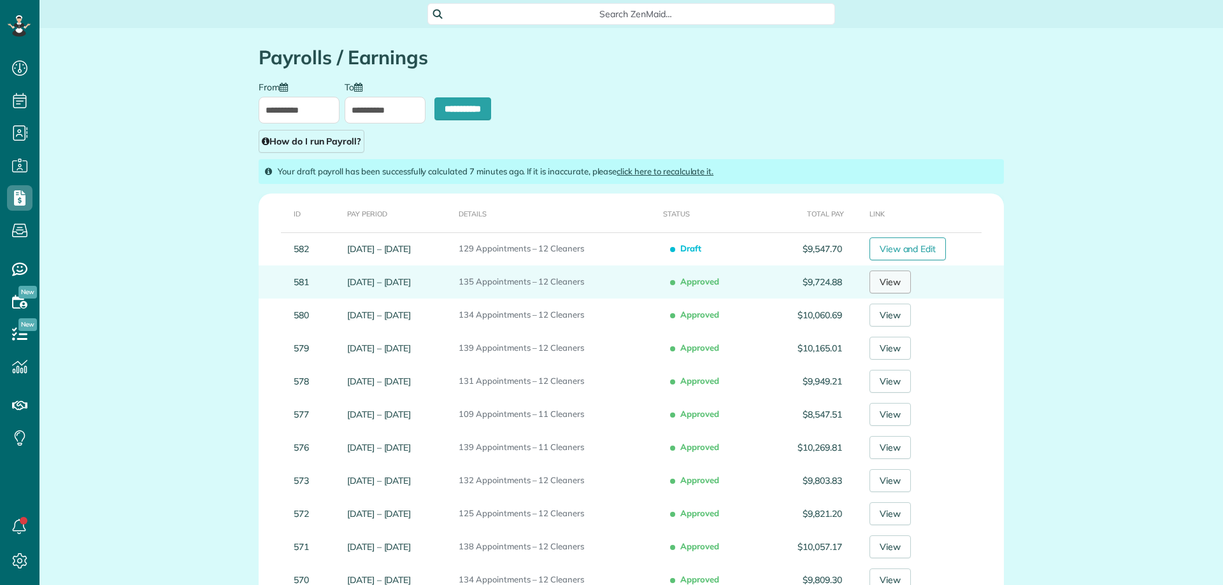
scroll to position [6, 6]
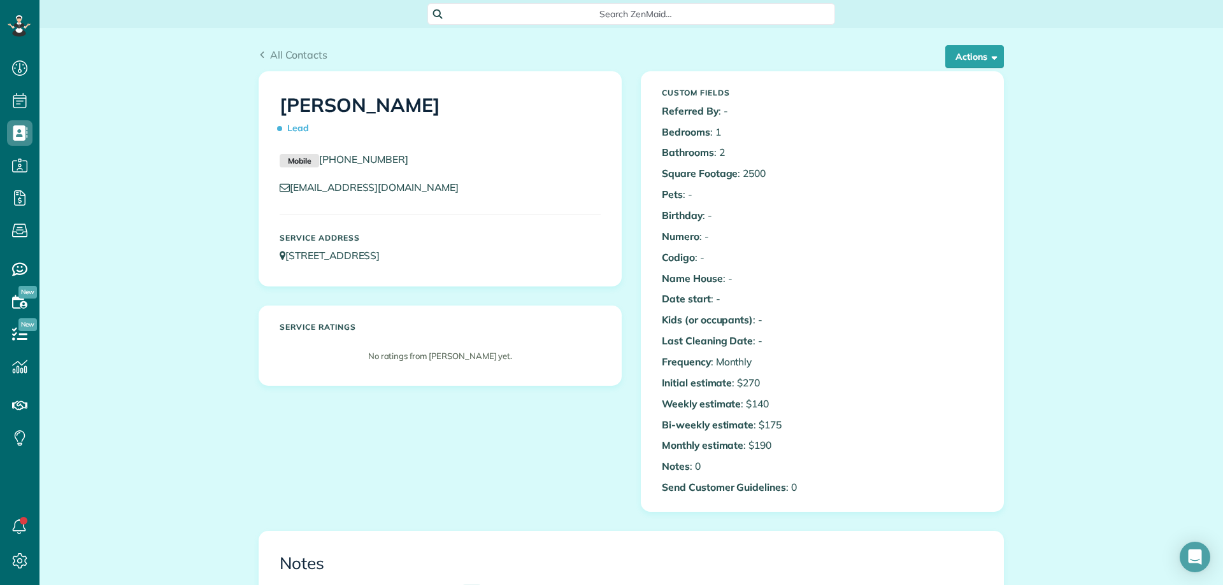
scroll to position [6, 6]
click at [300, 52] on span "All Contacts" at bounding box center [298, 54] width 57 height 13
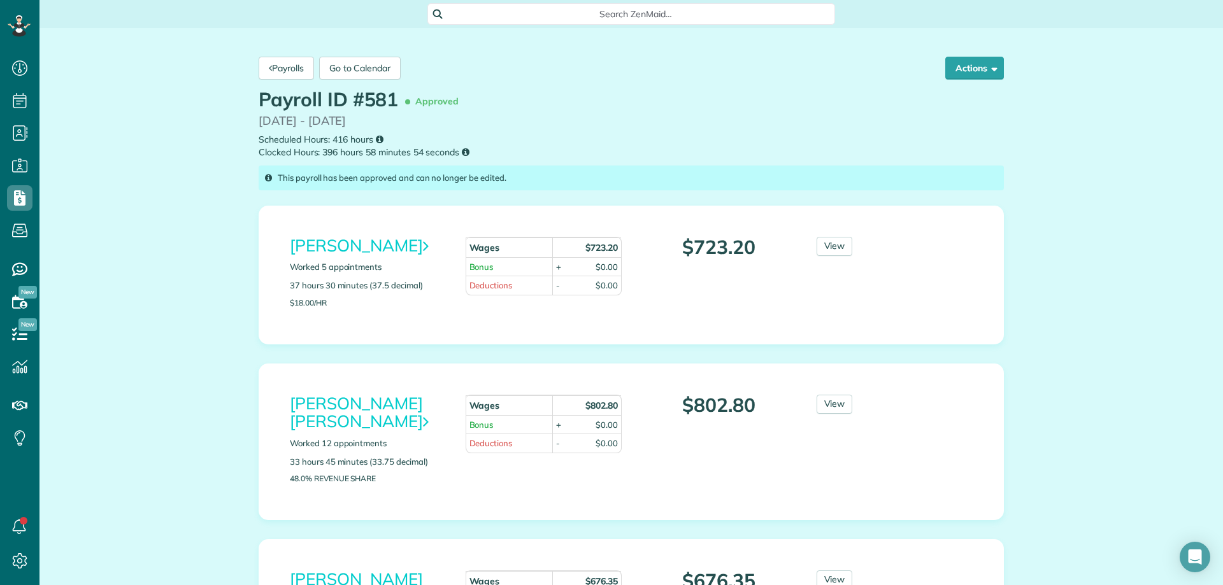
scroll to position [6, 6]
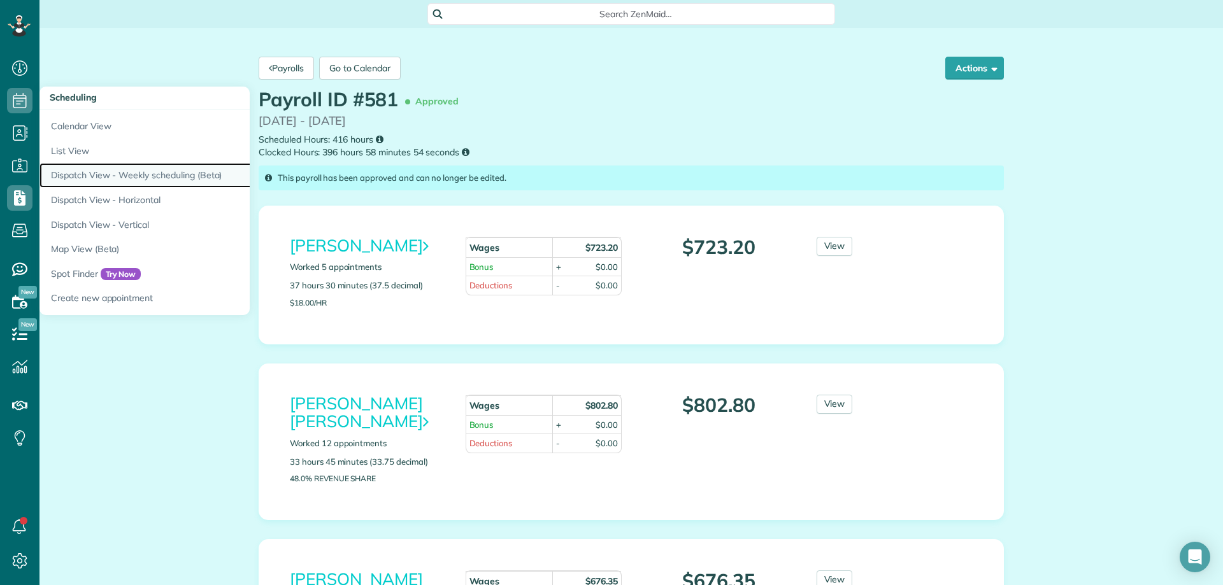
click at [123, 173] on link "Dispatch View - Weekly scheduling (Beta)" at bounding box center [198, 175] width 318 height 25
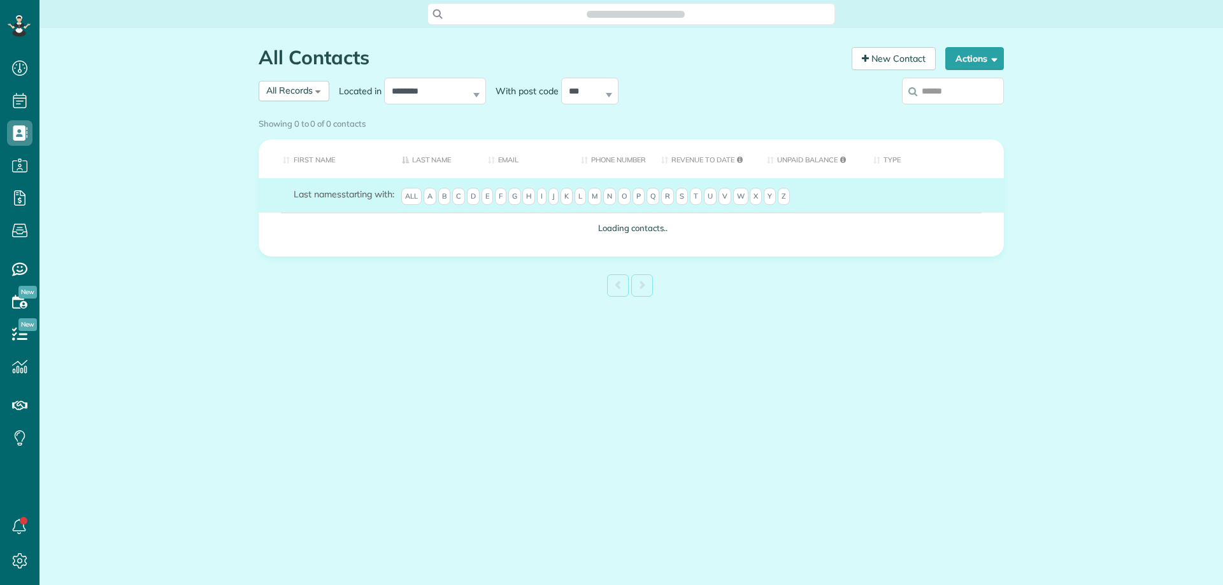
scroll to position [6, 6]
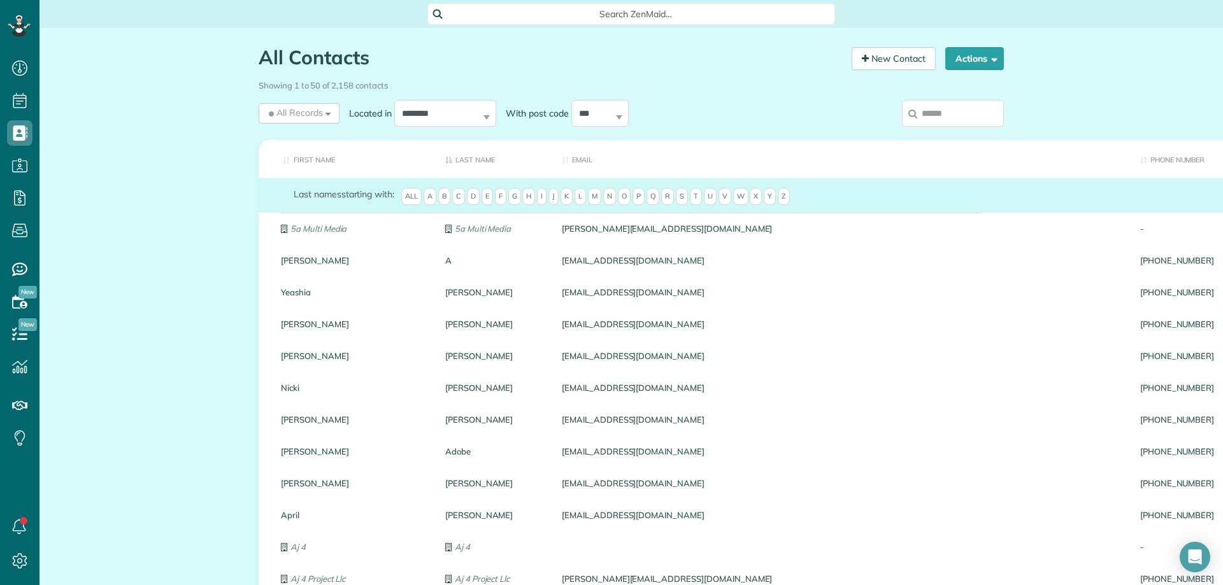
click at [941, 124] on input "search" at bounding box center [953, 113] width 102 height 27
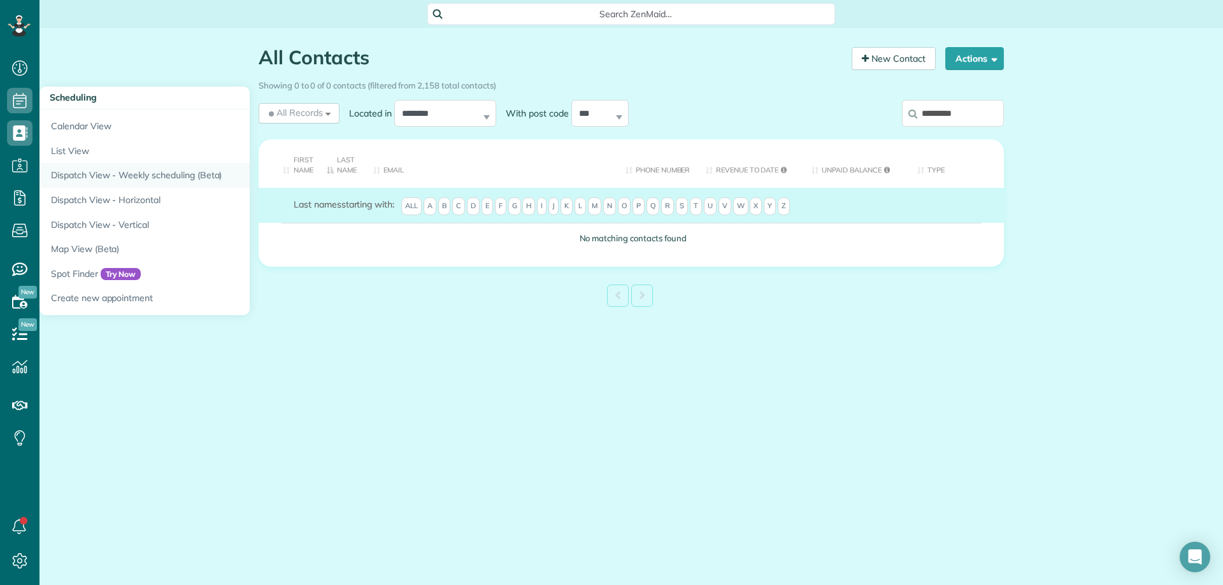
type input "*********"
click at [137, 171] on link "Dispatch View - Weekly scheduling (Beta)" at bounding box center [198, 175] width 318 height 25
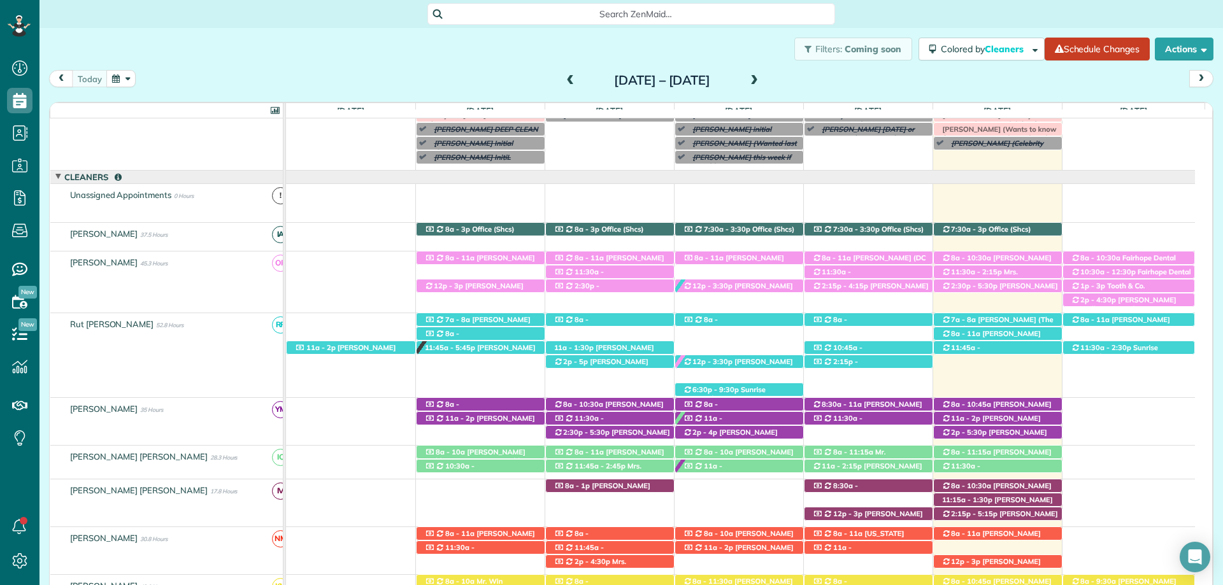
scroll to position [101, 0]
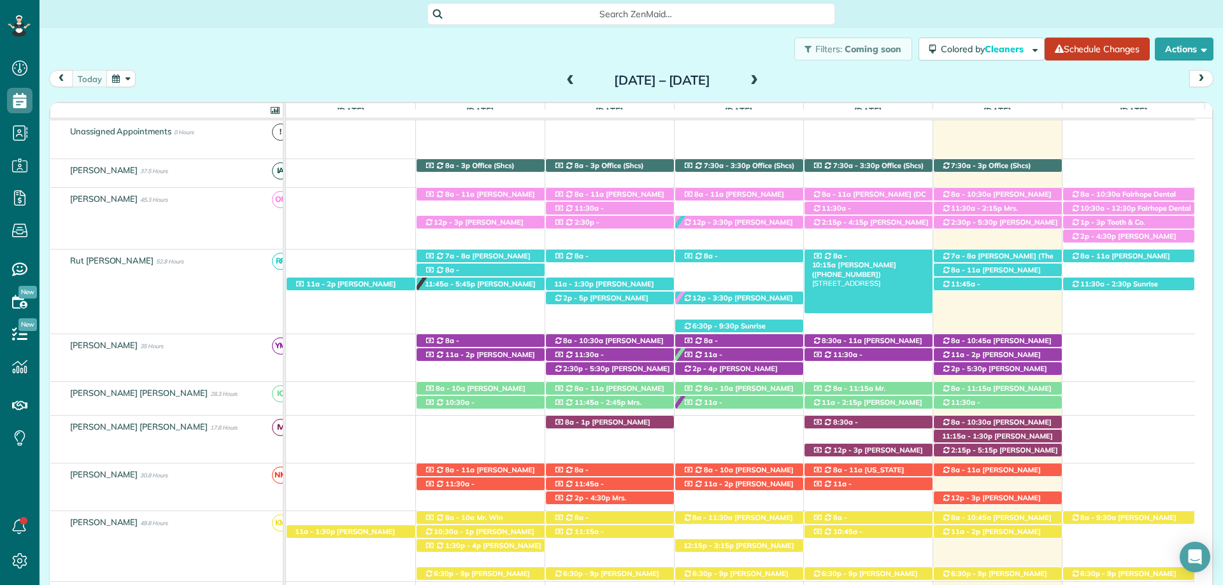
click at [888, 260] on span "Chris McClanahan (+13143721810)" at bounding box center [854, 269] width 84 height 18
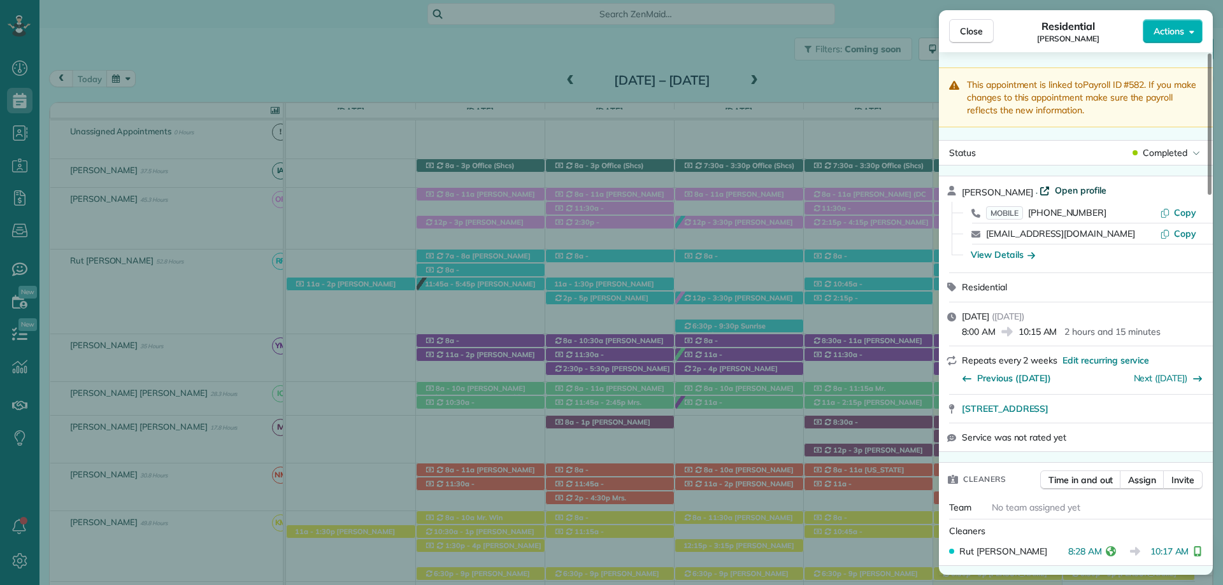
drag, startPoint x: 1093, startPoint y: 190, endPoint x: 993, endPoint y: 393, distance: 225.6
click at [1093, 190] on span "Open profile" at bounding box center [1081, 190] width 52 height 13
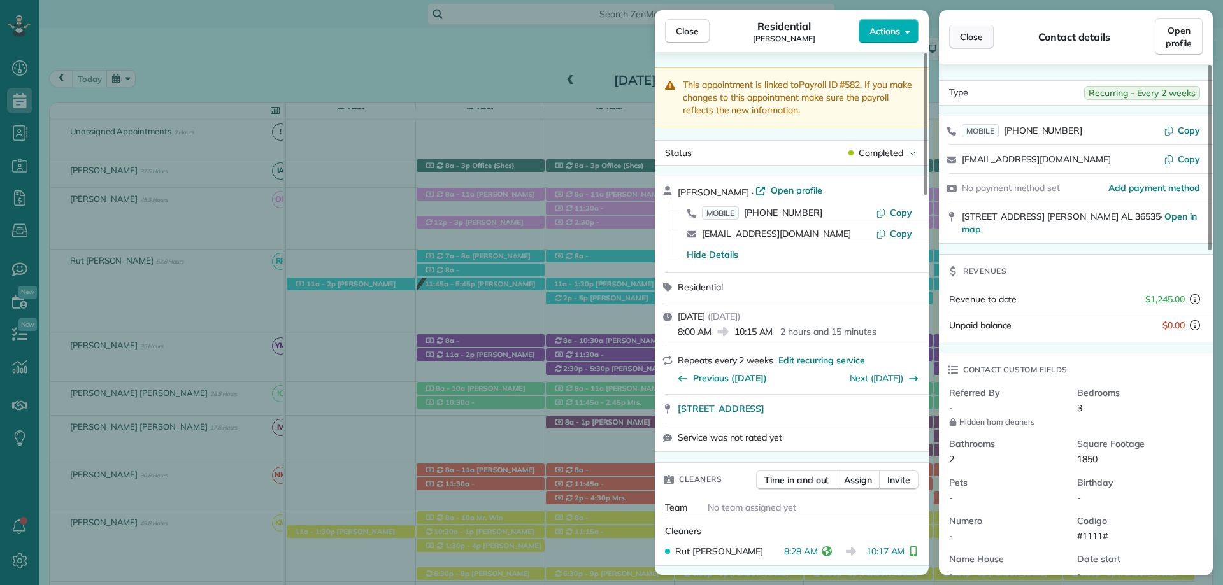
drag, startPoint x: 683, startPoint y: 27, endPoint x: 974, endPoint y: 35, distance: 290.5
click at [688, 27] on span "Close" at bounding box center [687, 31] width 23 height 13
click at [974, 35] on span "Close" at bounding box center [971, 37] width 23 height 13
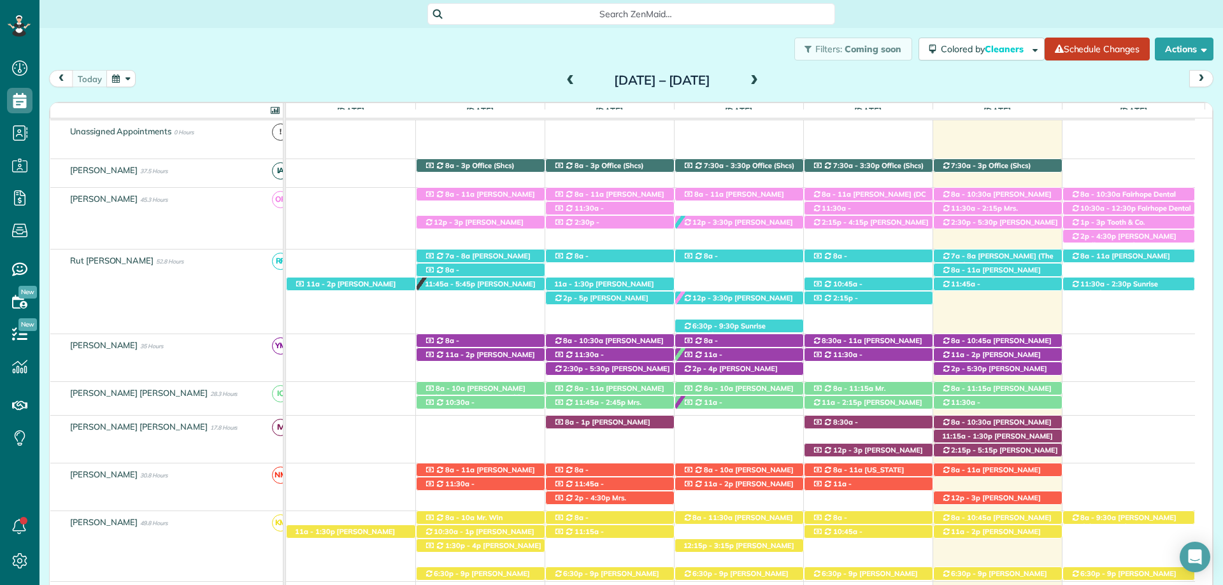
scroll to position [164, 0]
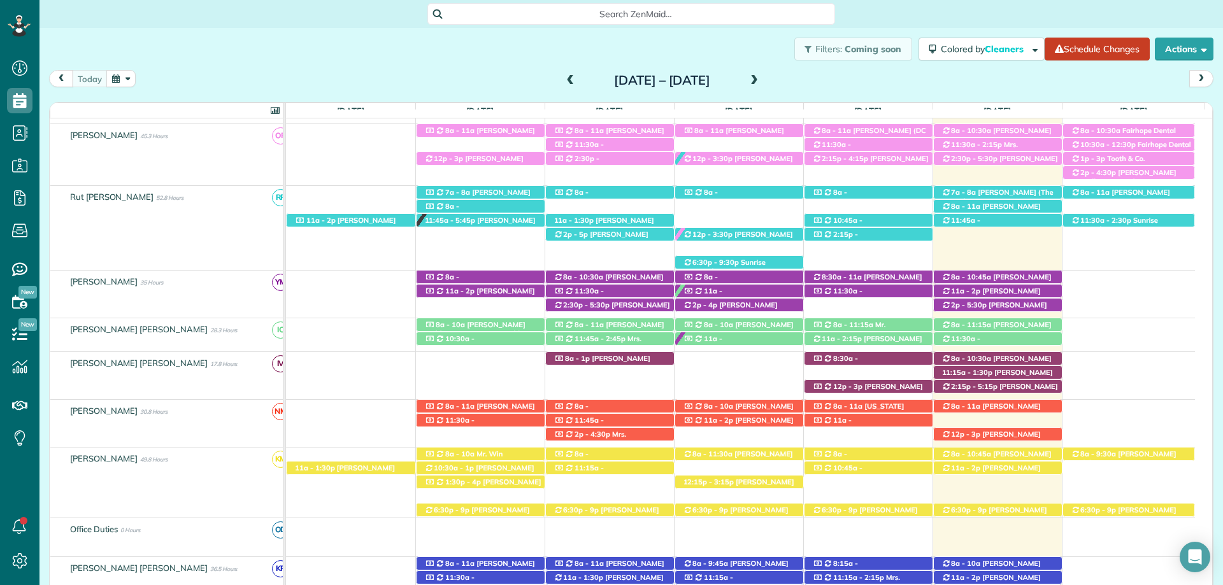
click at [565, 13] on span "Search ZenMaid…" at bounding box center [635, 14] width 387 height 13
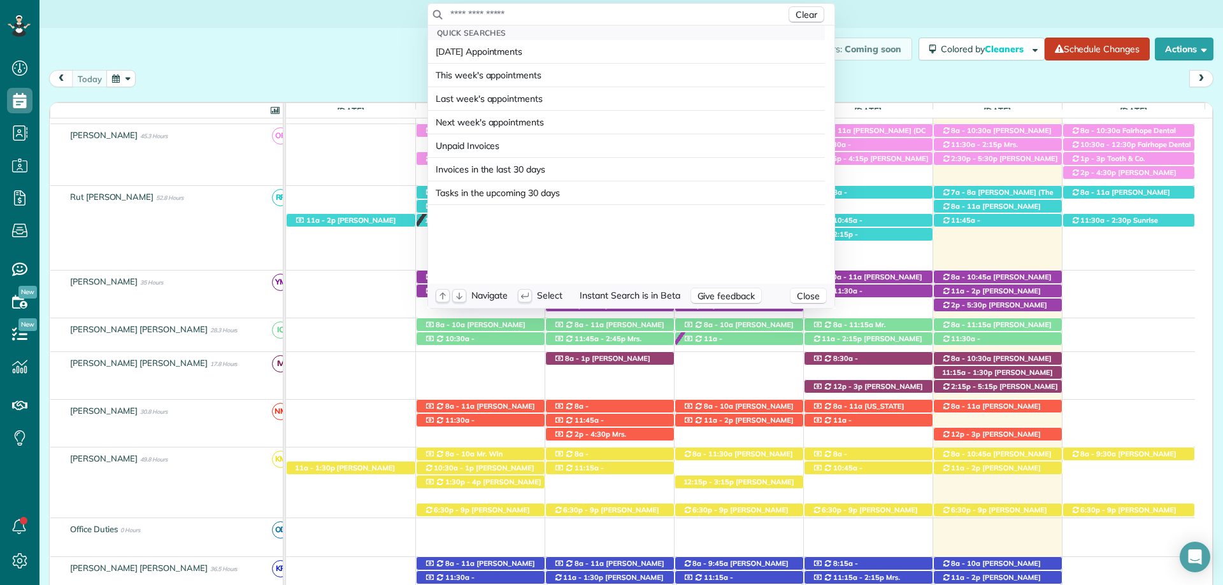
click at [620, 11] on input "text" at bounding box center [618, 14] width 336 height 13
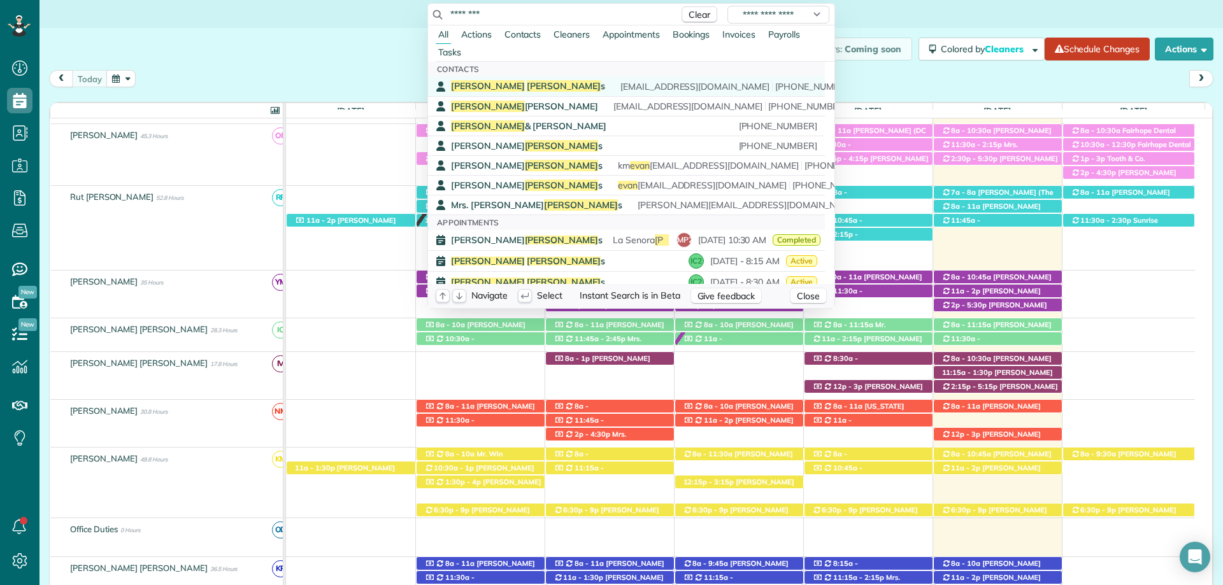
type input "********"
click at [564, 82] on div "Ray Evan s fire911r@bellsouth.net (251) 753-6600" at bounding box center [635, 86] width 369 height 12
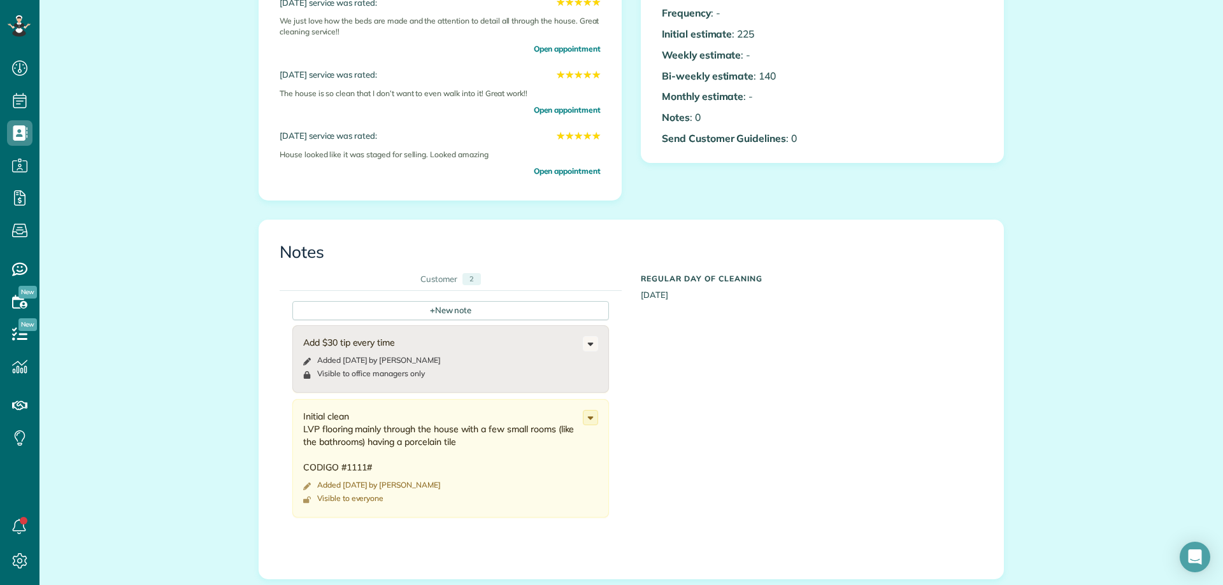
scroll to position [382, 0]
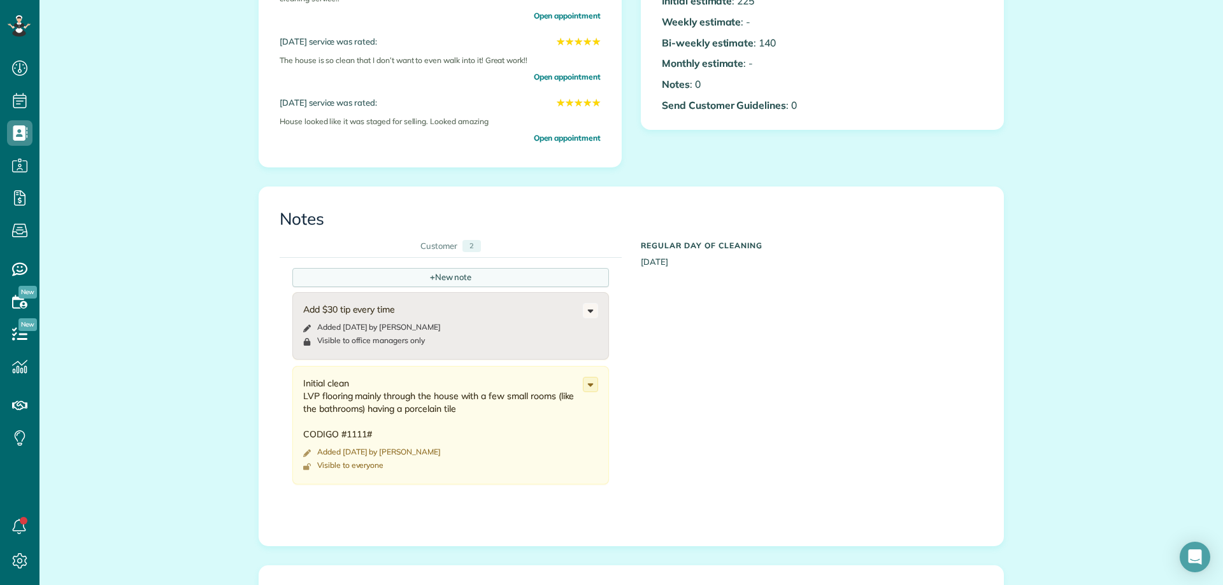
click at [495, 279] on div "+ New note" at bounding box center [450, 277] width 316 height 19
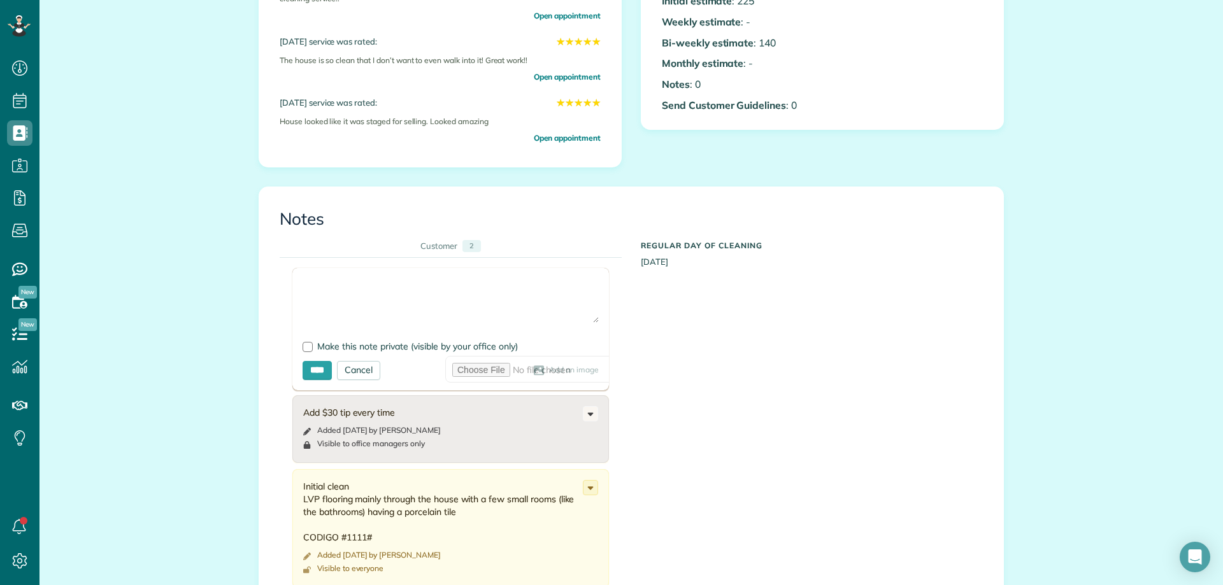
drag, startPoint x: 413, startPoint y: 308, endPoint x: 378, endPoint y: 297, distance: 36.7
click at [413, 308] on textarea at bounding box center [450, 300] width 296 height 45
type textarea "**********"
click at [306, 345] on div at bounding box center [307, 347] width 10 height 10
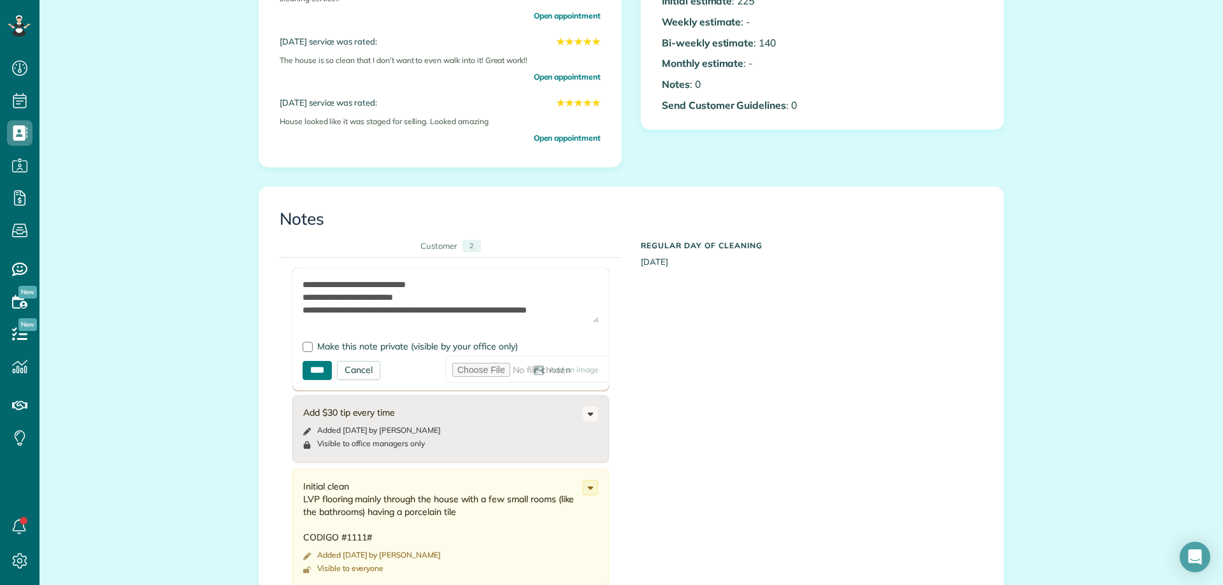
click at [319, 361] on input "****" at bounding box center [316, 370] width 29 height 19
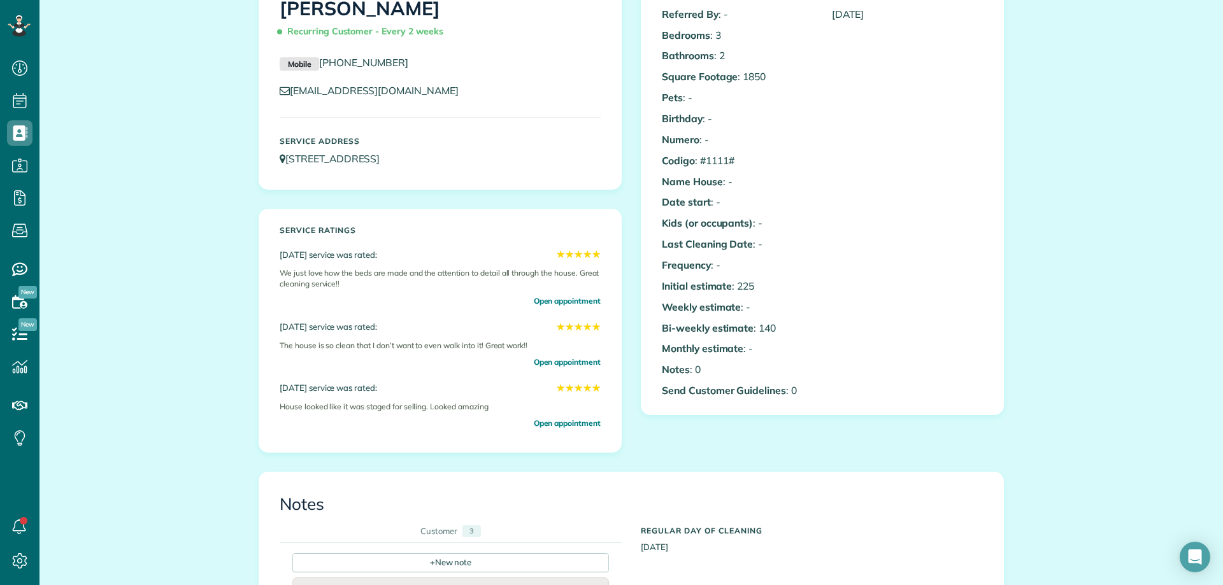
scroll to position [0, 0]
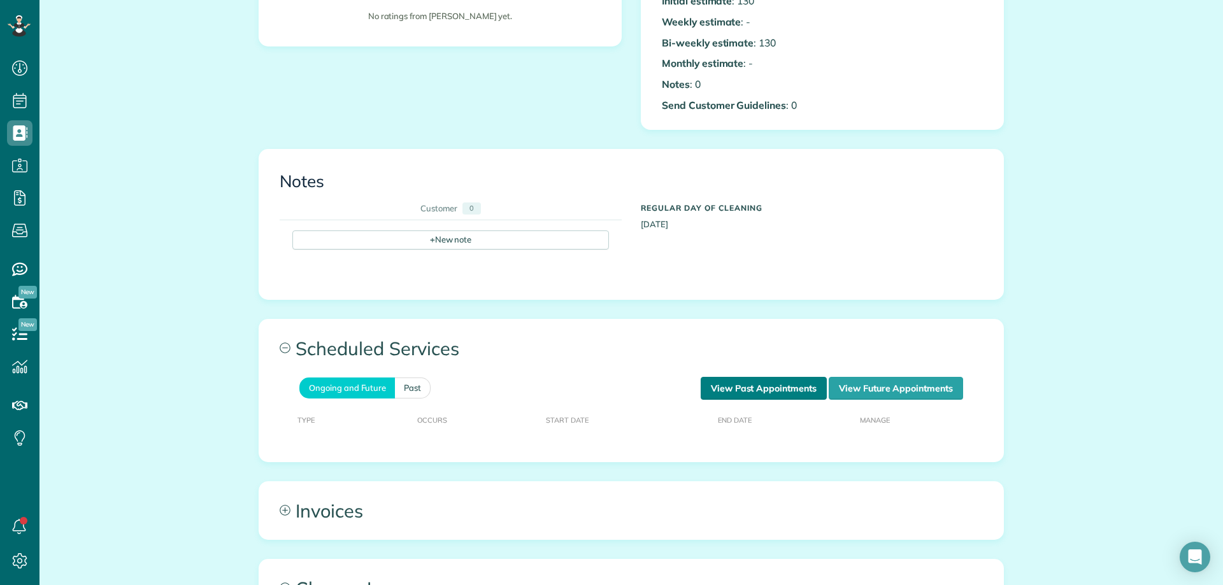
click at [735, 387] on link "View Past Appointments" at bounding box center [763, 388] width 126 height 23
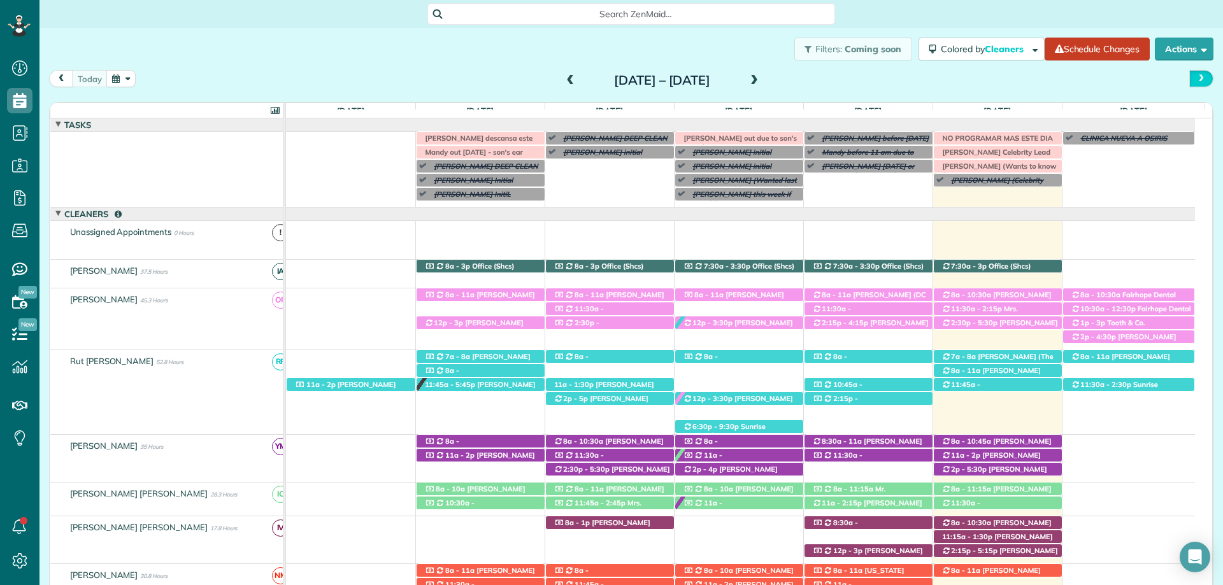
click at [1196, 80] on span "next" at bounding box center [1201, 79] width 10 height 8
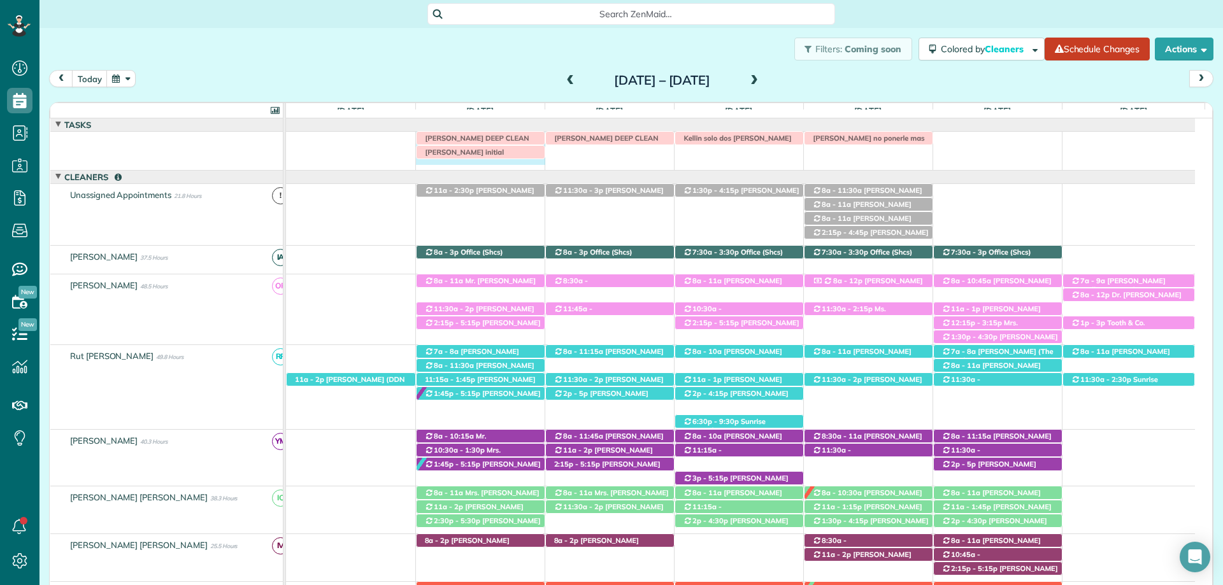
click at [473, 162] on div "[PERSON_NAME] no ponerle mas [PERSON_NAME] porque tiene una cita [PERSON_NAME] …" at bounding box center [740, 148] width 909 height 33
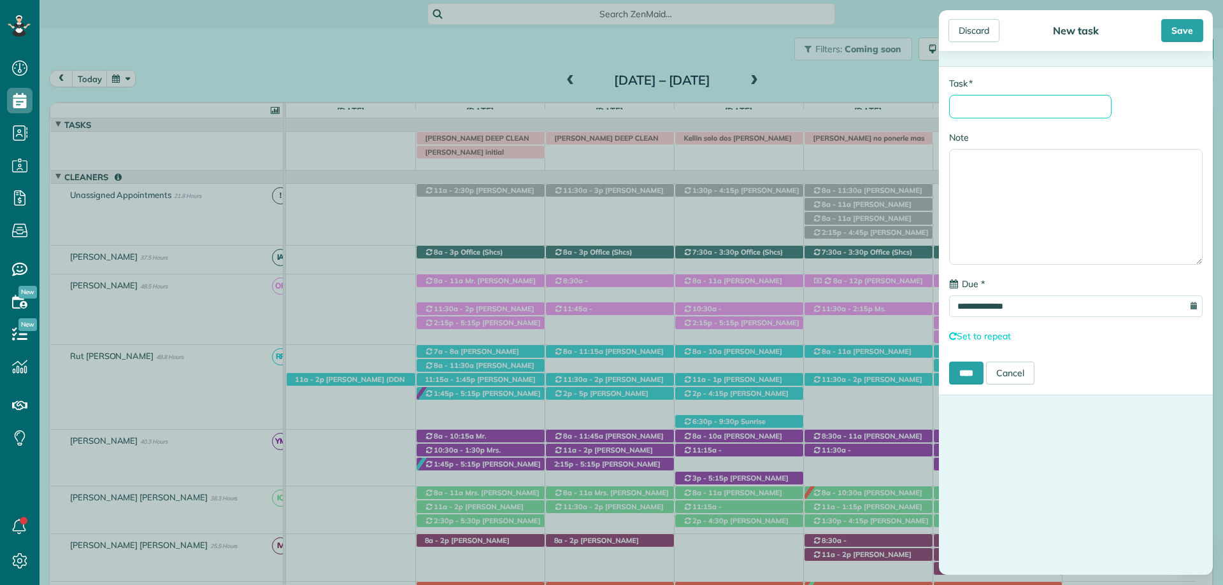
click at [1041, 112] on input "* Task" at bounding box center [1030, 107] width 162 height 24
type input "*"
type input "*********"
click at [976, 167] on textarea "Note" at bounding box center [1075, 207] width 253 height 116
click at [981, 181] on textarea "**********" at bounding box center [1075, 207] width 253 height 116
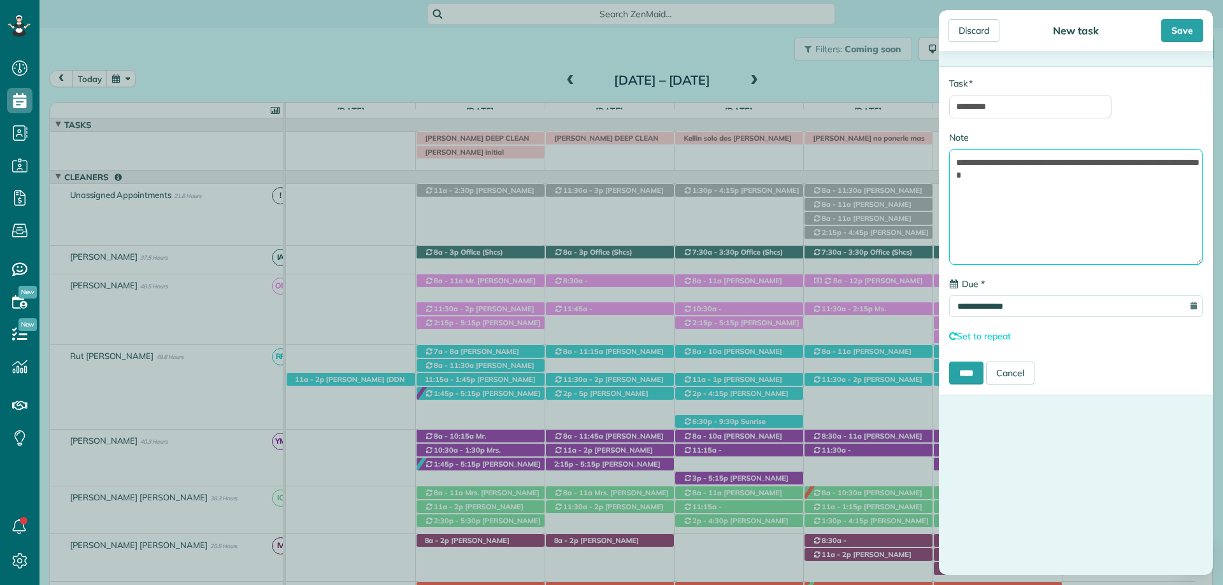
click at [1101, 176] on textarea "**********" at bounding box center [1075, 207] width 253 height 116
type textarea "**********"
click at [1181, 27] on div "Save" at bounding box center [1182, 30] width 42 height 23
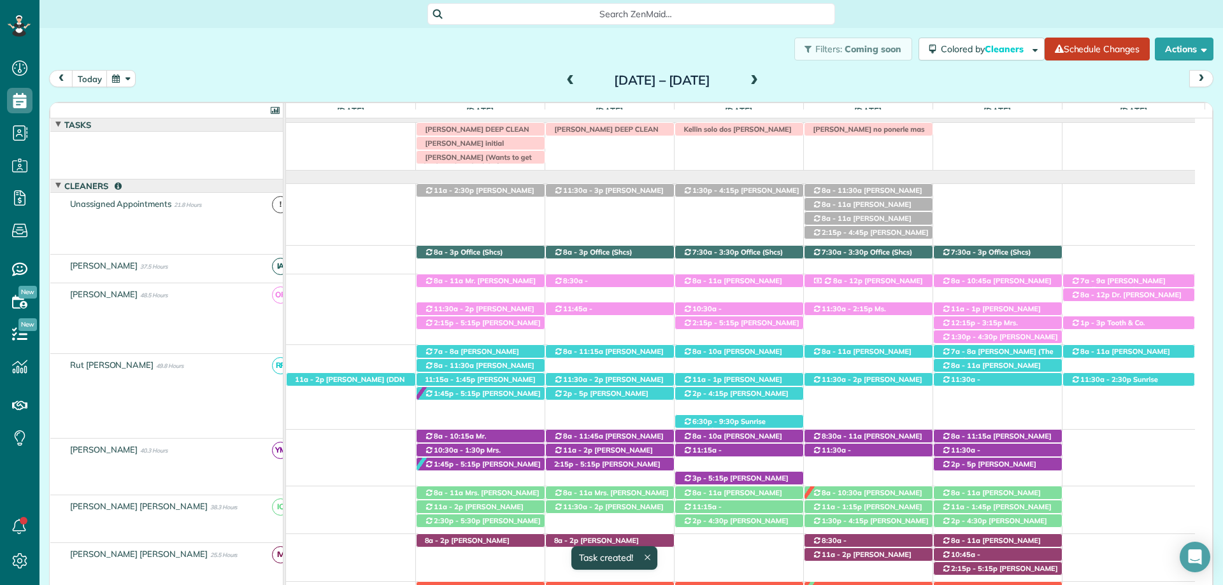
scroll to position [9, 0]
